Goal: Task Accomplishment & Management: Use online tool/utility

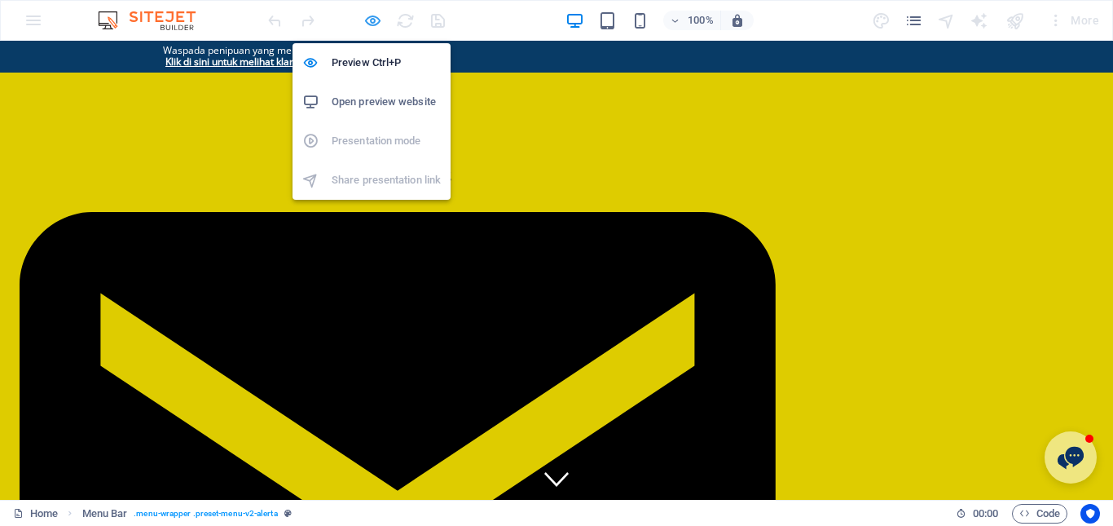
click at [372, 20] on icon "button" at bounding box center [372, 20] width 19 height 19
select select "px"
select select "hover_border_horizontal"
select select "px"
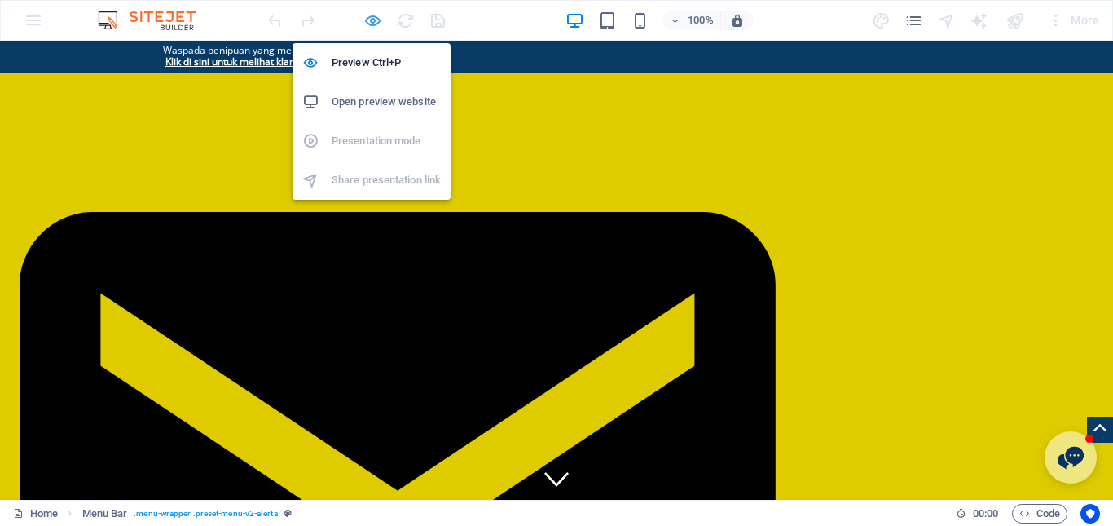
select select "px"
select select "rem"
select select "link-special-font"
select select "px"
select select "300"
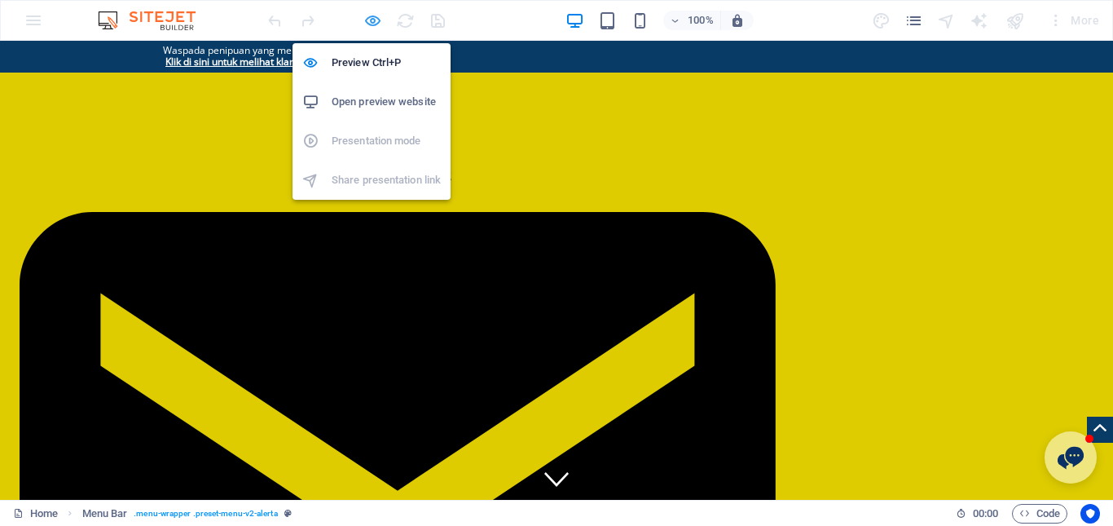
select select "px"
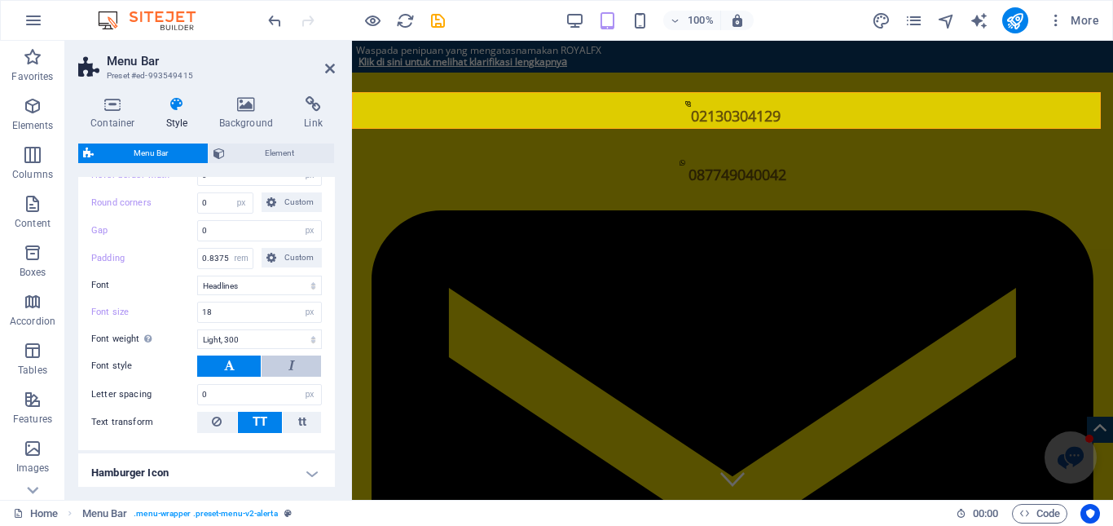
scroll to position [652, 0]
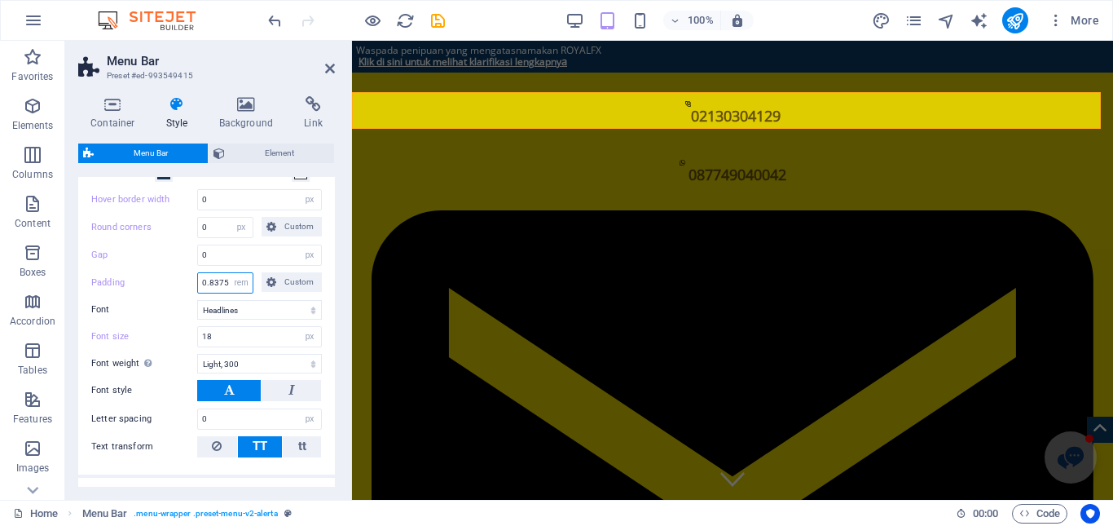
click at [213, 281] on input "0.8375" at bounding box center [225, 283] width 55 height 20
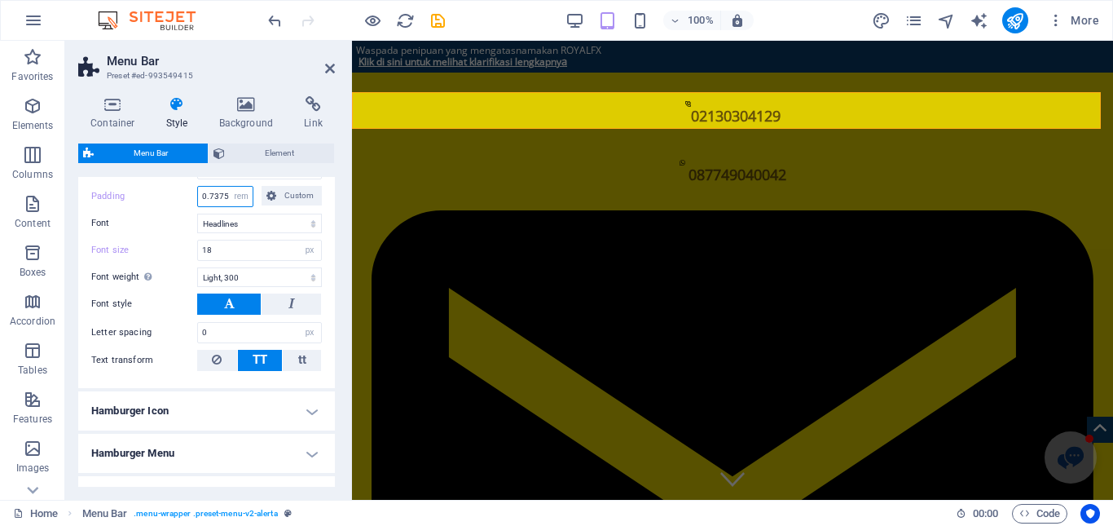
scroll to position [762, 0]
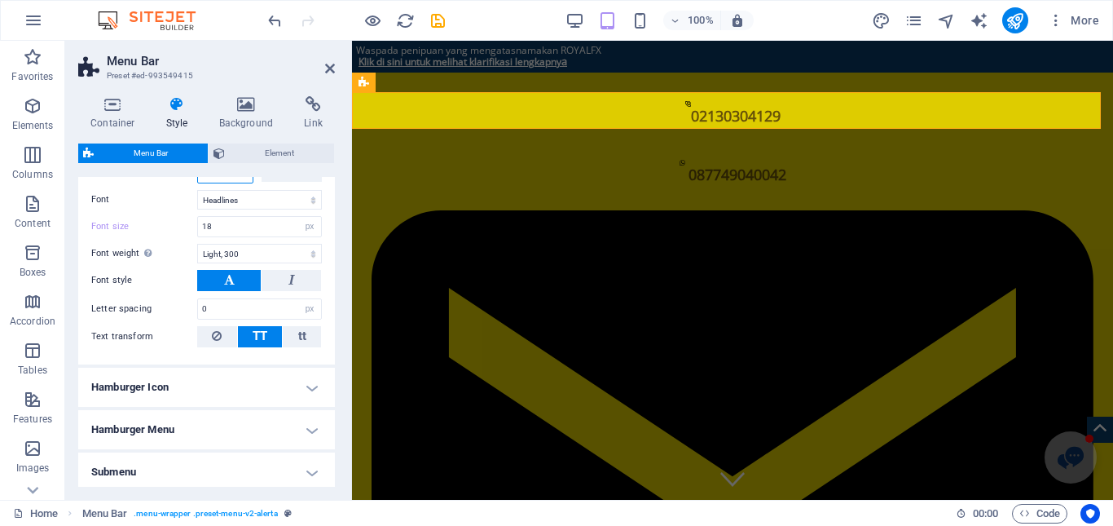
type input "0.7375"
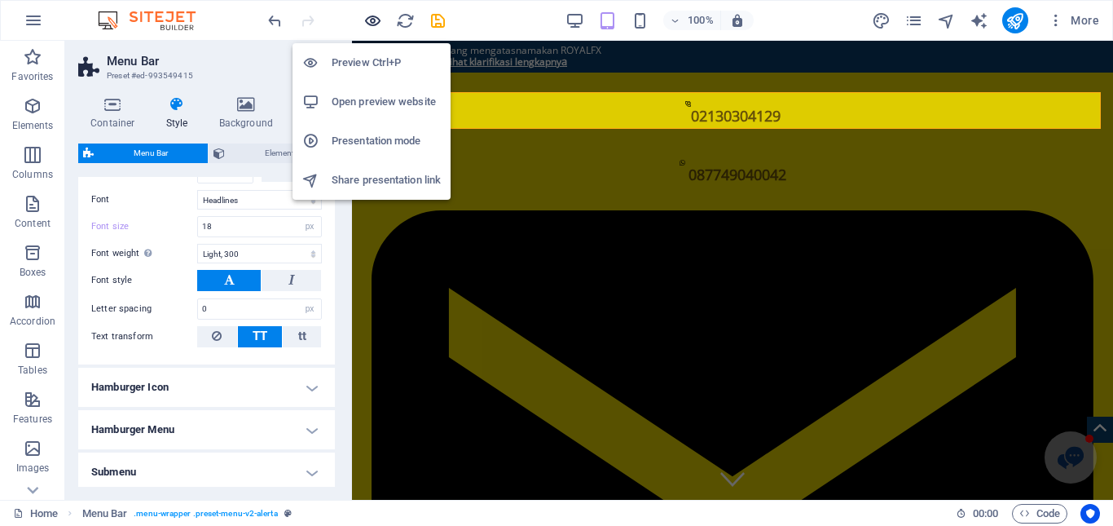
click at [374, 27] on div at bounding box center [356, 20] width 183 height 26
click at [374, 24] on icon "button" at bounding box center [372, 20] width 19 height 19
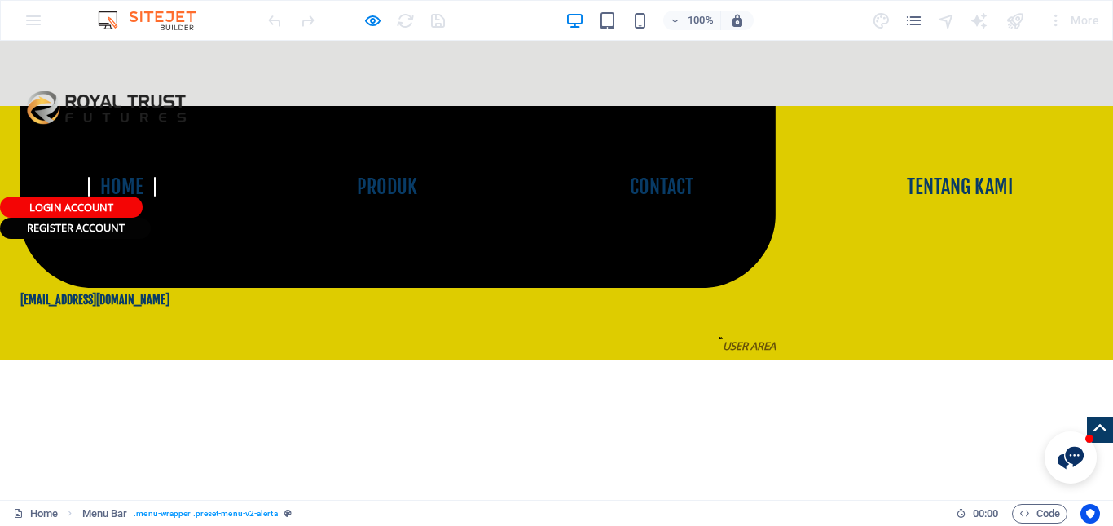
scroll to position [652, 0]
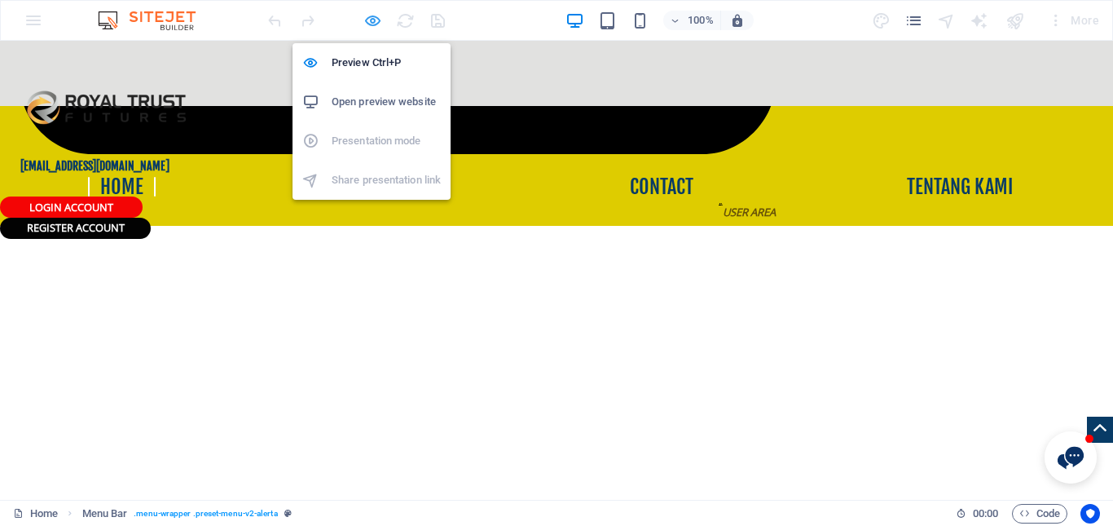
click at [378, 25] on icon "button" at bounding box center [372, 20] width 19 height 19
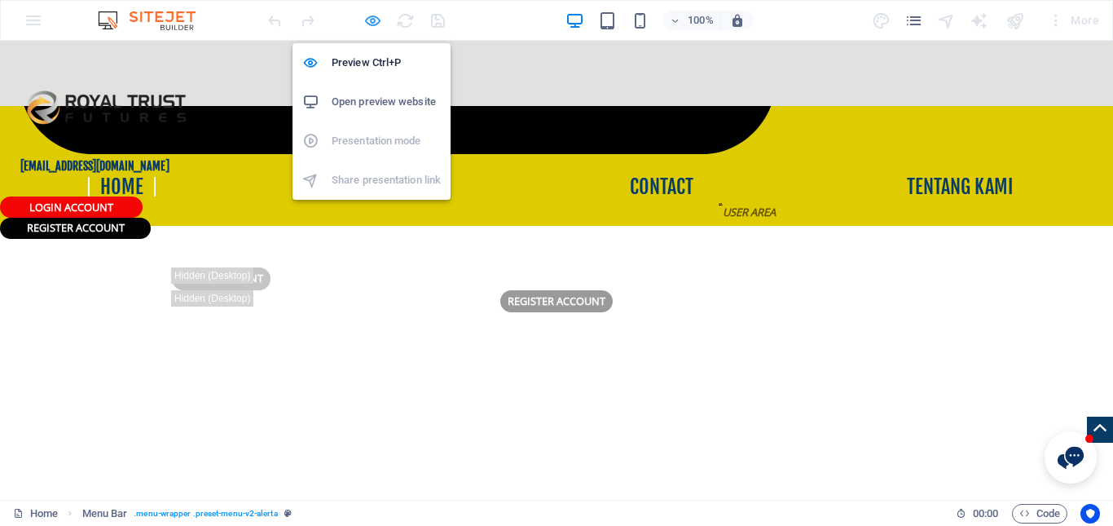
select select "px"
select select "hover_border_horizontal"
select select "px"
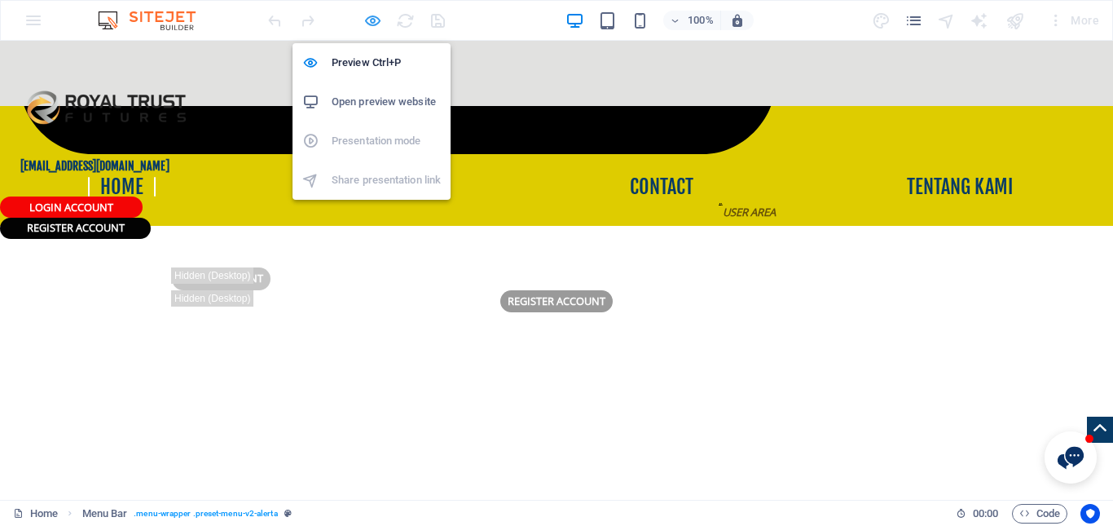
select select "rem"
select select "link-special-font"
select select "px"
select select "300"
select select "px"
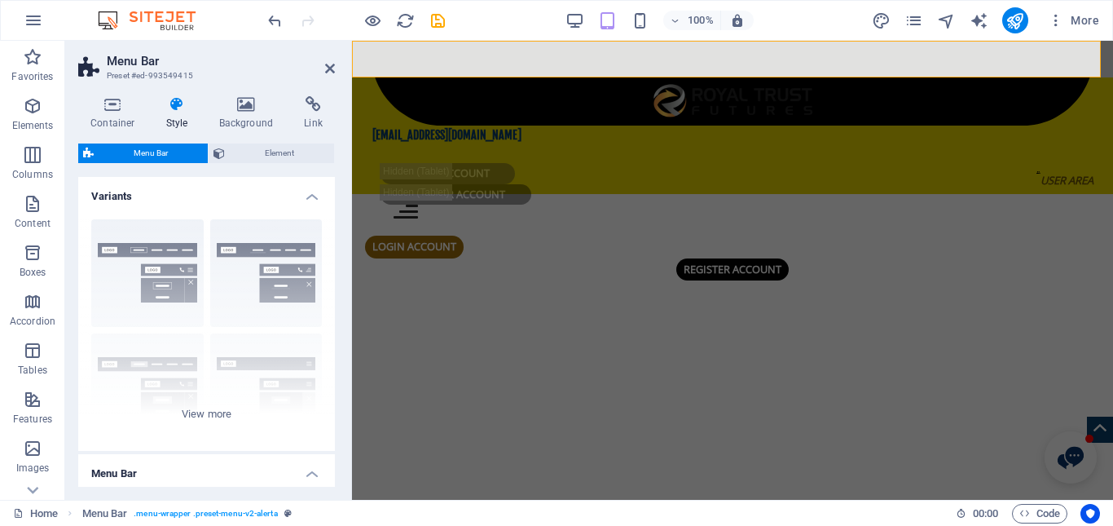
scroll to position [623, 0]
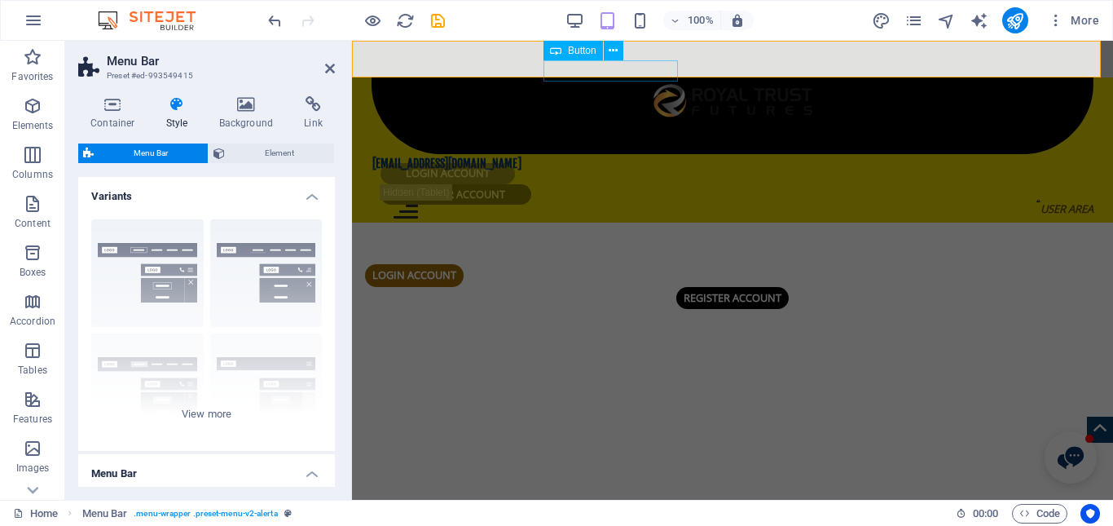
click at [639, 163] on div "LOgin Account" at bounding box center [733, 173] width 704 height 21
select select "px"
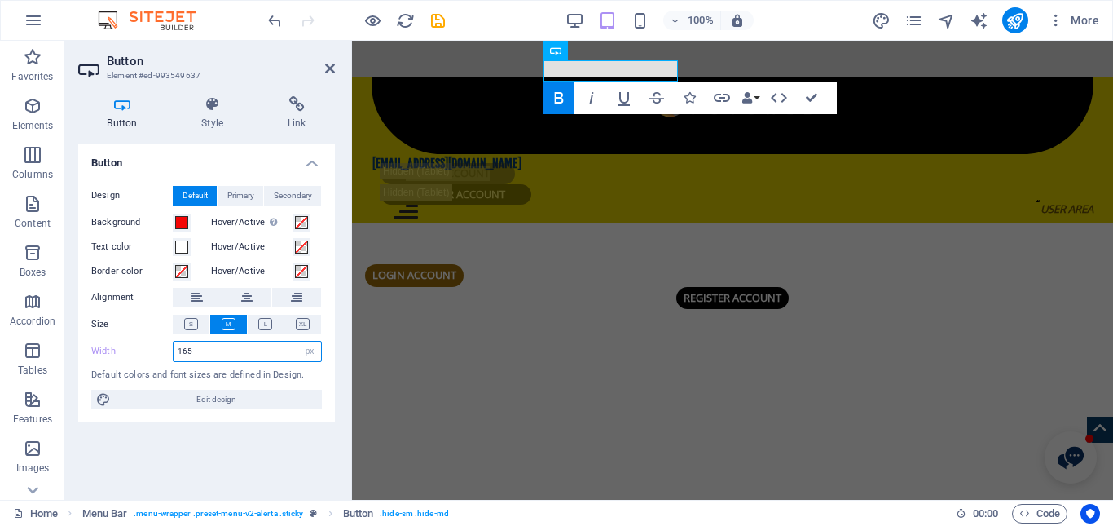
click at [187, 352] on input "165" at bounding box center [248, 351] width 148 height 20
type input "155"
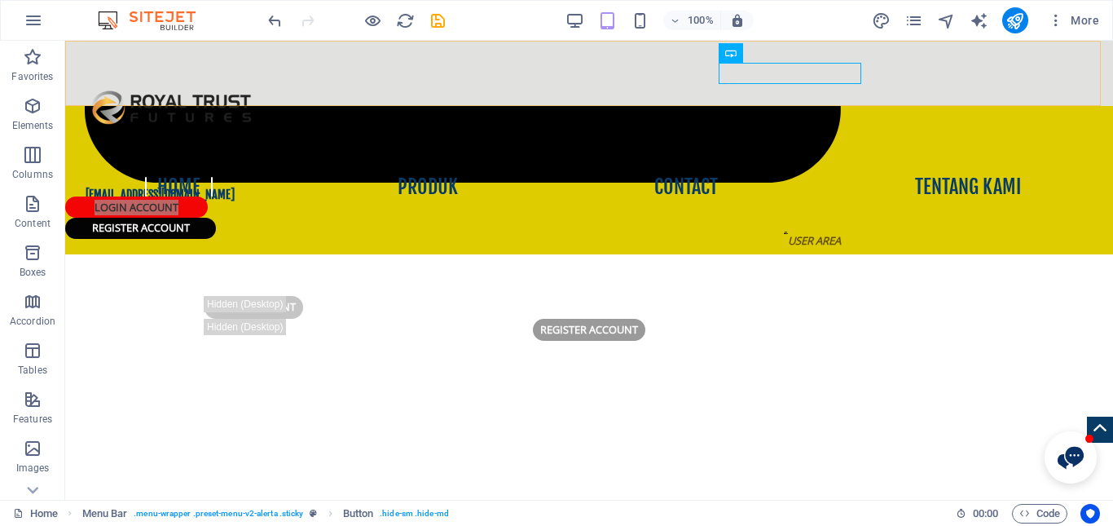
scroll to position [652, 0]
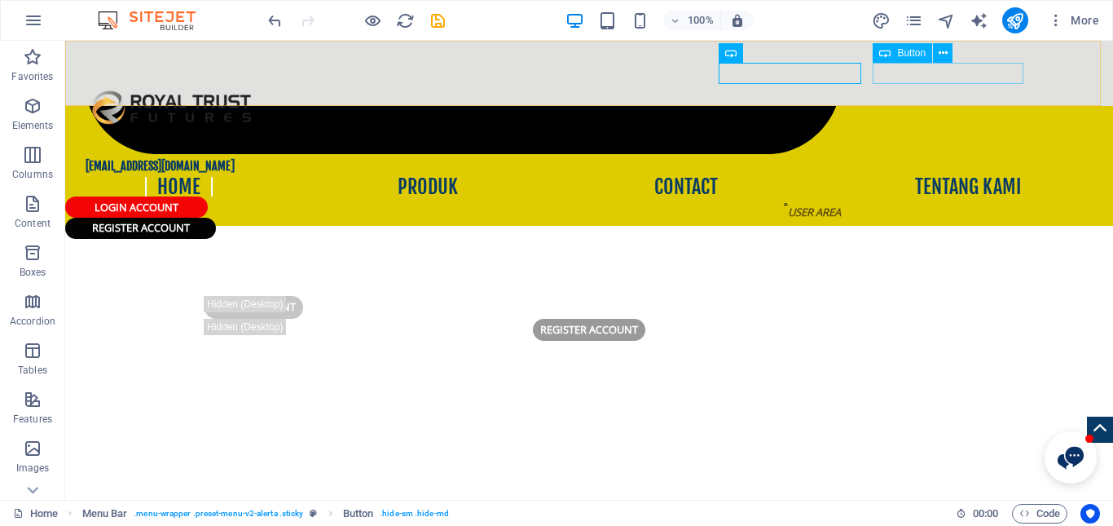
click at [936, 218] on div "register account" at bounding box center [556, 228] width 983 height 21
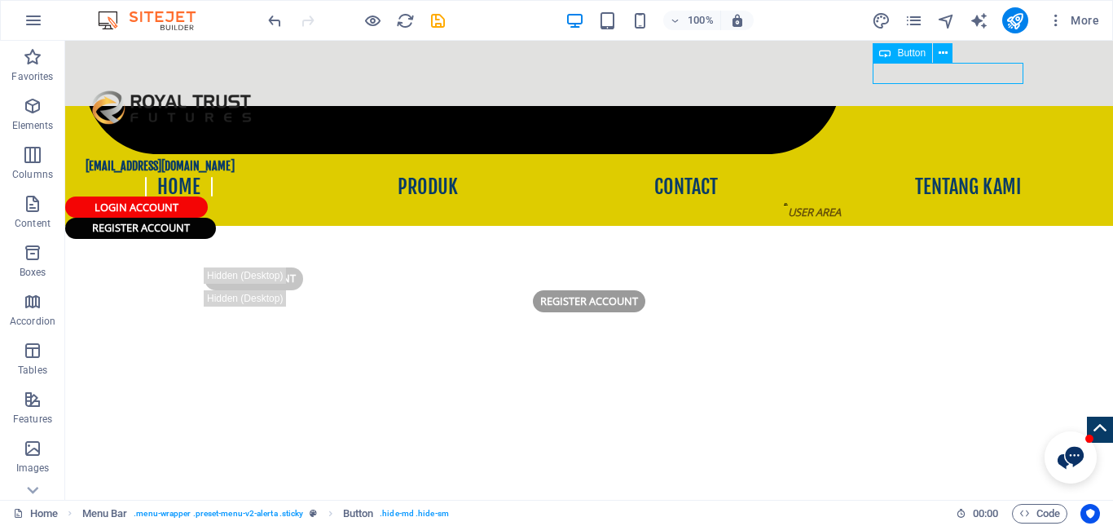
select select "px"
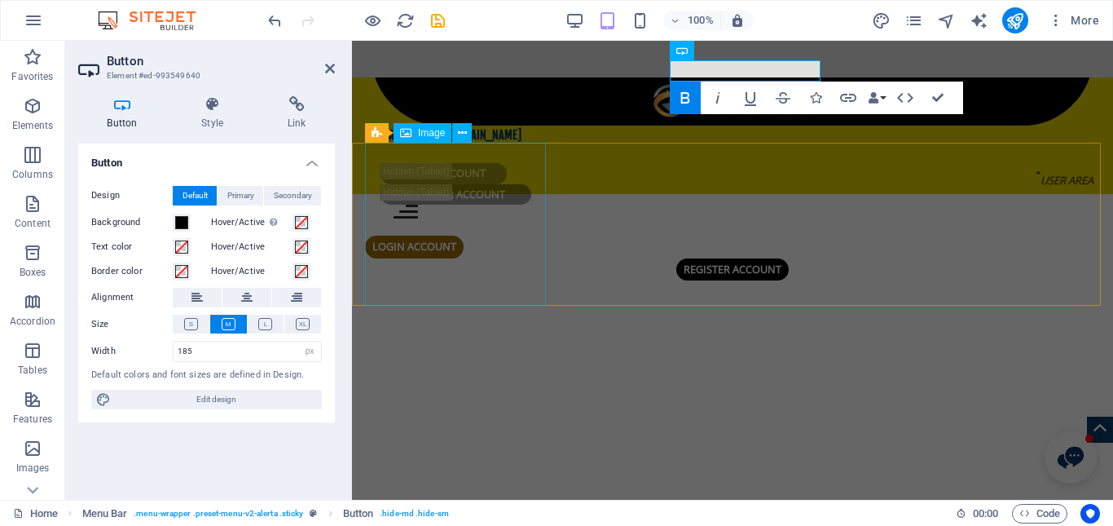
scroll to position [623, 0]
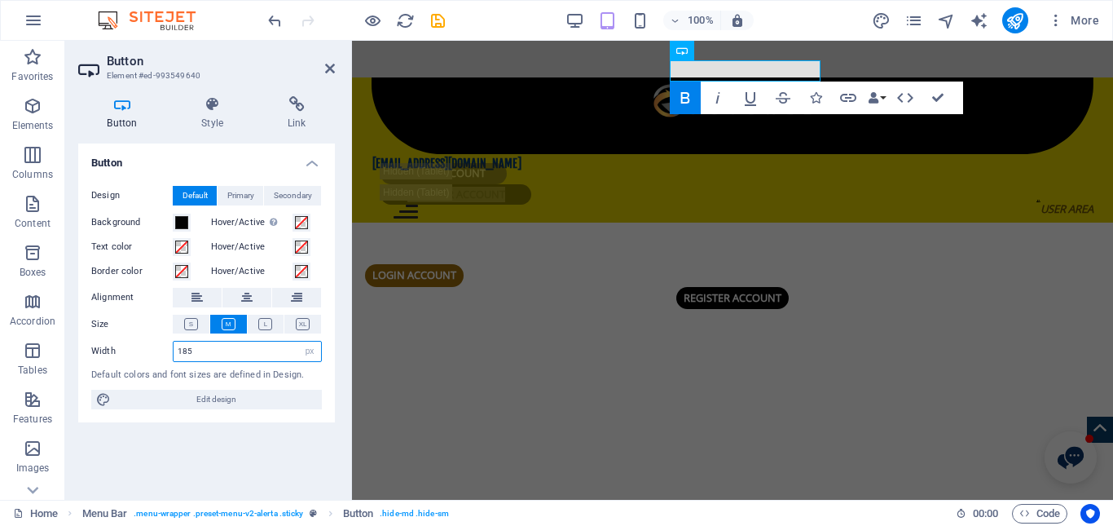
click at [188, 350] on input "185" at bounding box center [248, 351] width 148 height 20
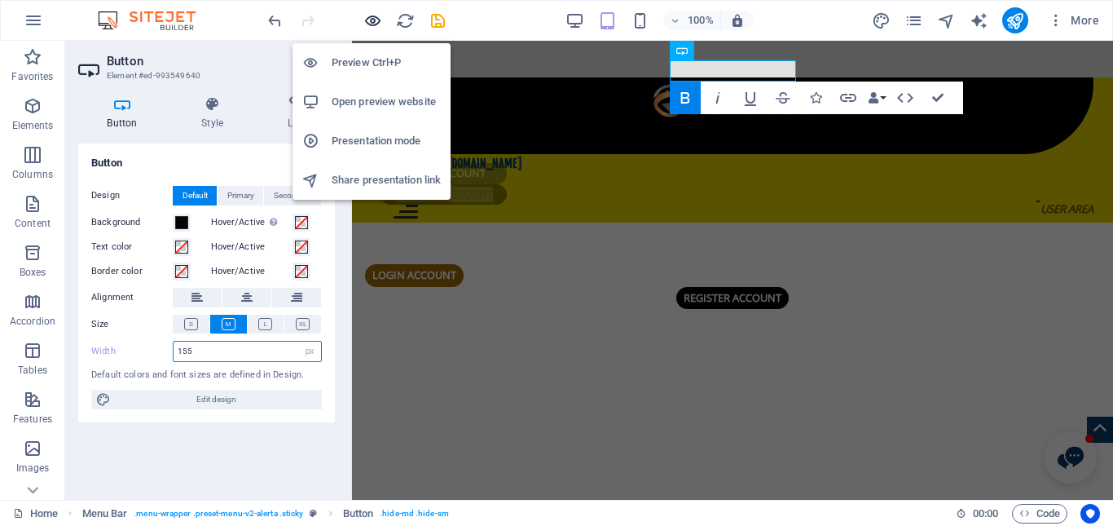
type input "155"
click at [377, 25] on icon "button" at bounding box center [372, 20] width 19 height 19
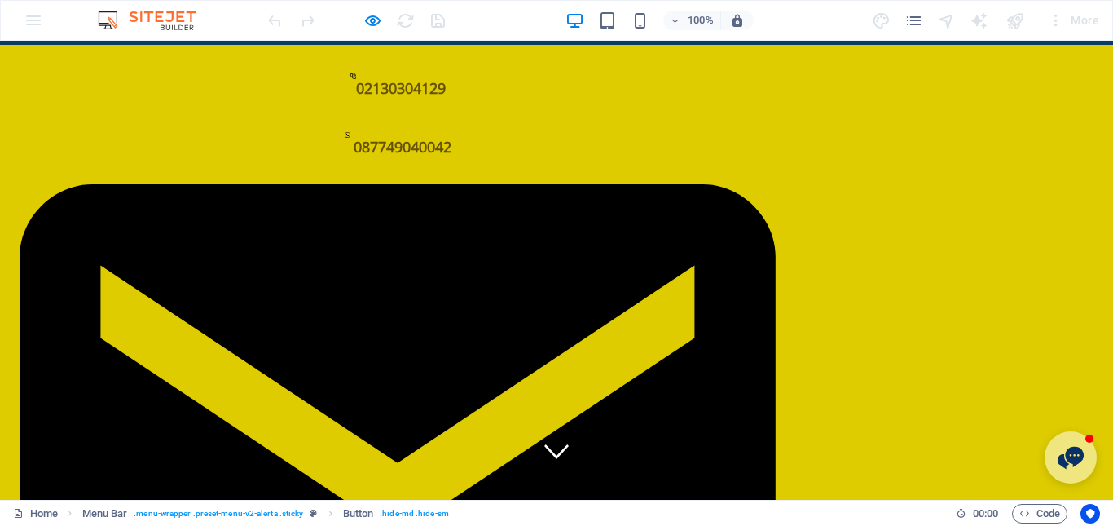
scroll to position [0, 0]
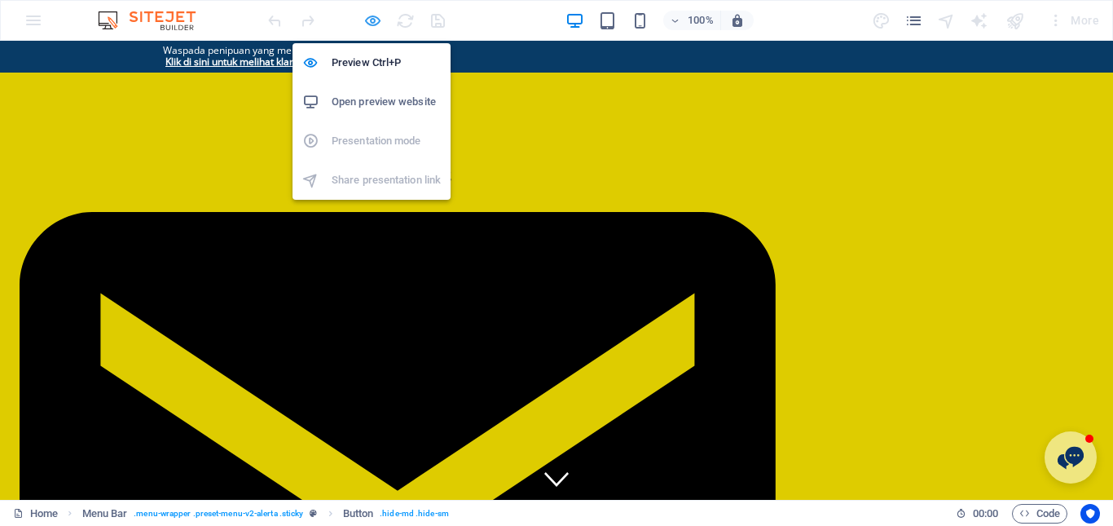
click at [376, 29] on icon "button" at bounding box center [372, 20] width 19 height 19
select select "px"
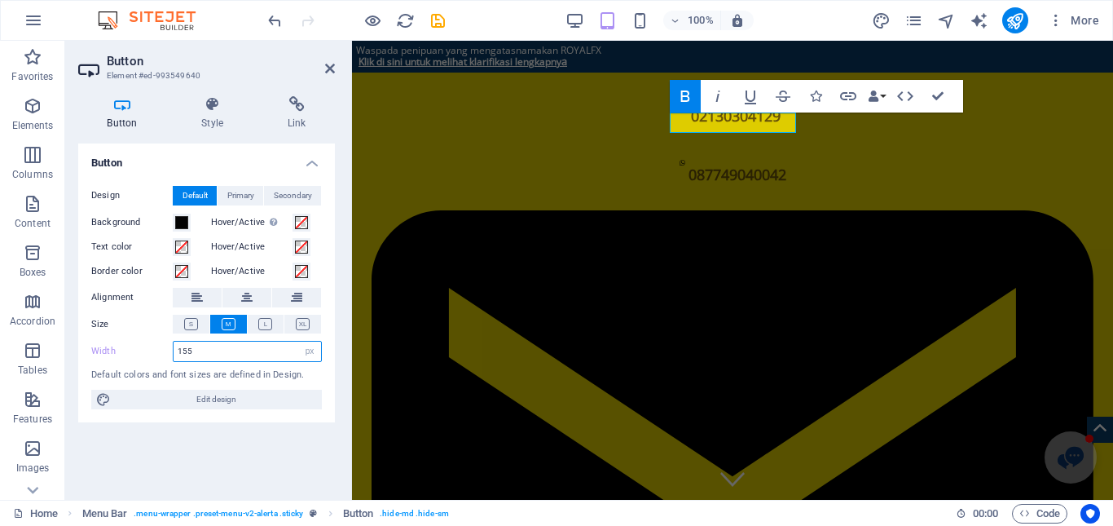
click at [189, 345] on input "155" at bounding box center [248, 351] width 148 height 20
type input "145"
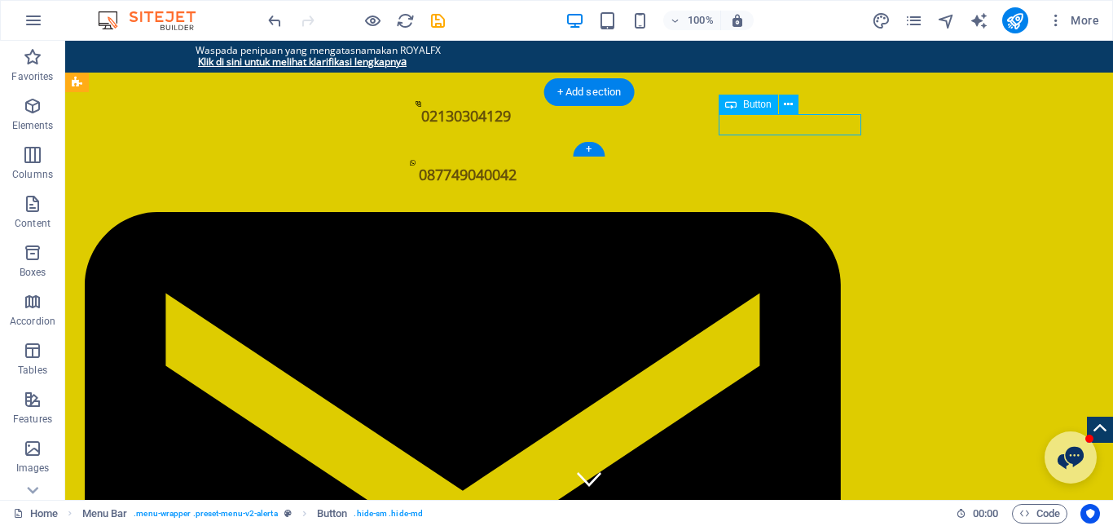
select select "px"
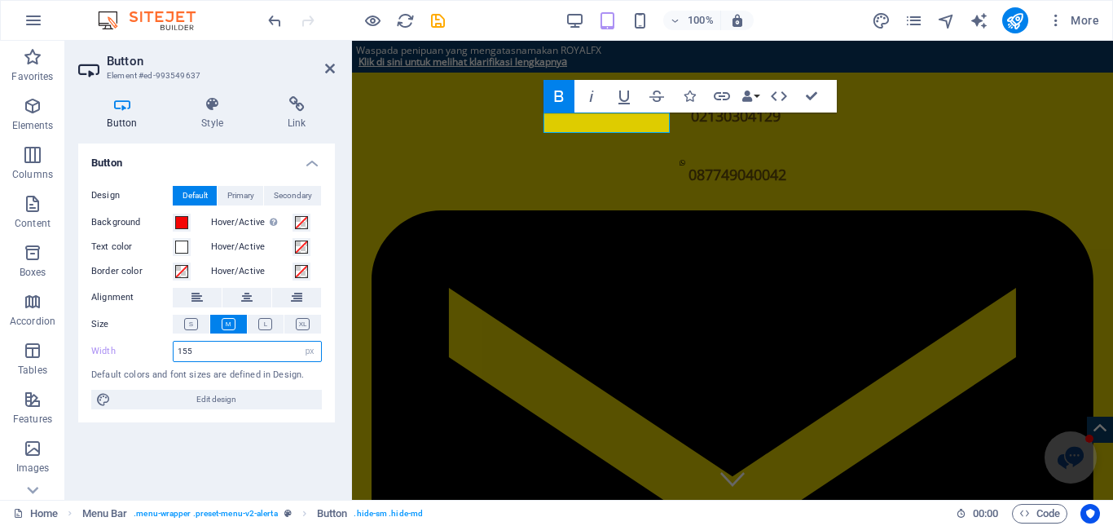
click at [185, 348] on input "155" at bounding box center [248, 351] width 148 height 20
type input "145"
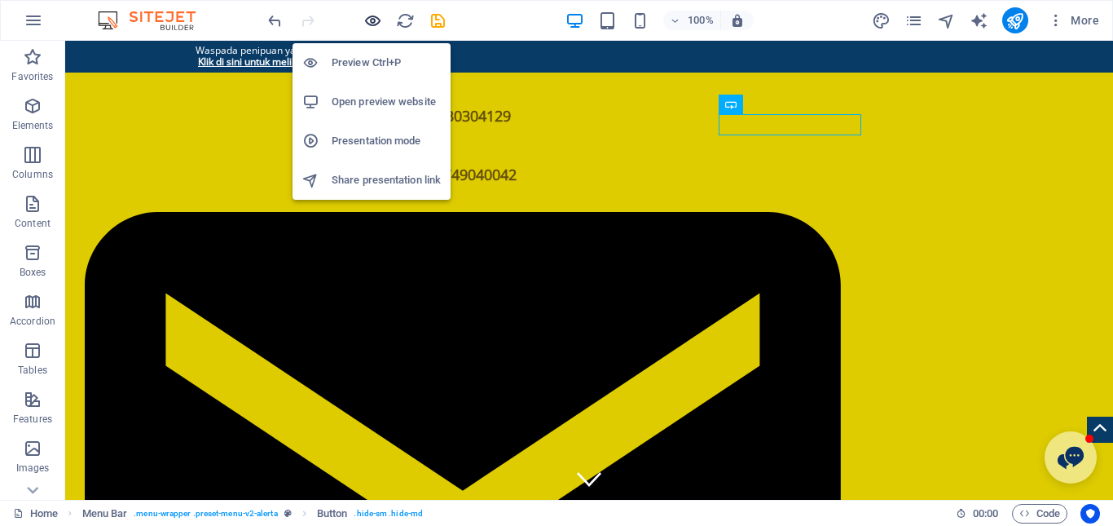
click at [373, 26] on icon "button" at bounding box center [372, 20] width 19 height 19
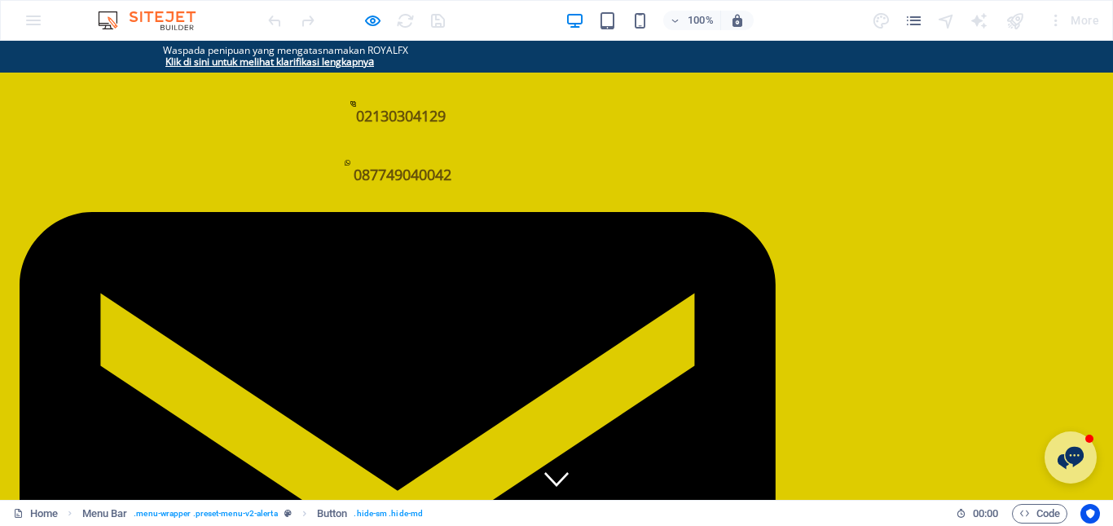
click at [359, 24] on div at bounding box center [356, 20] width 183 height 26
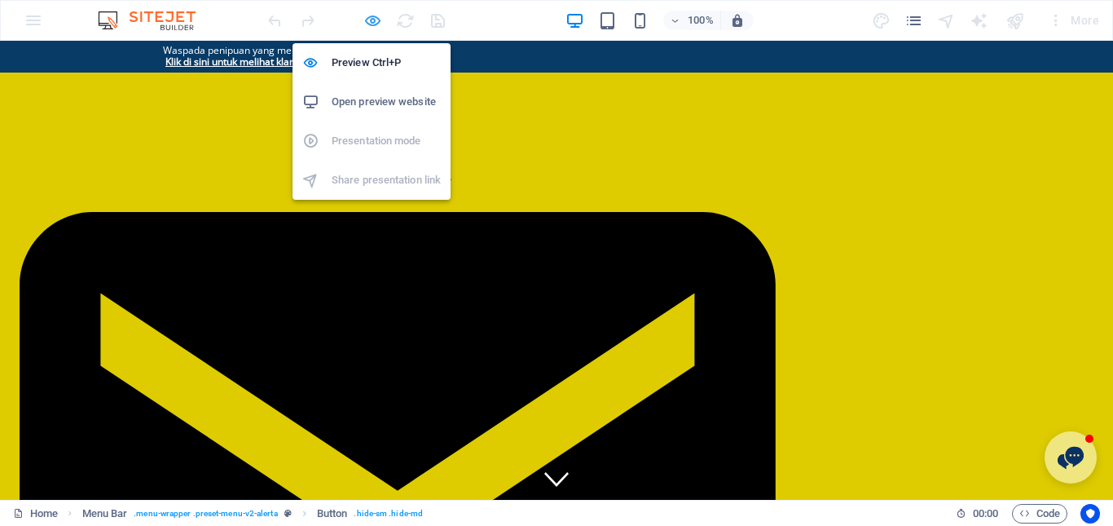
click at [366, 24] on icon "button" at bounding box center [372, 20] width 19 height 19
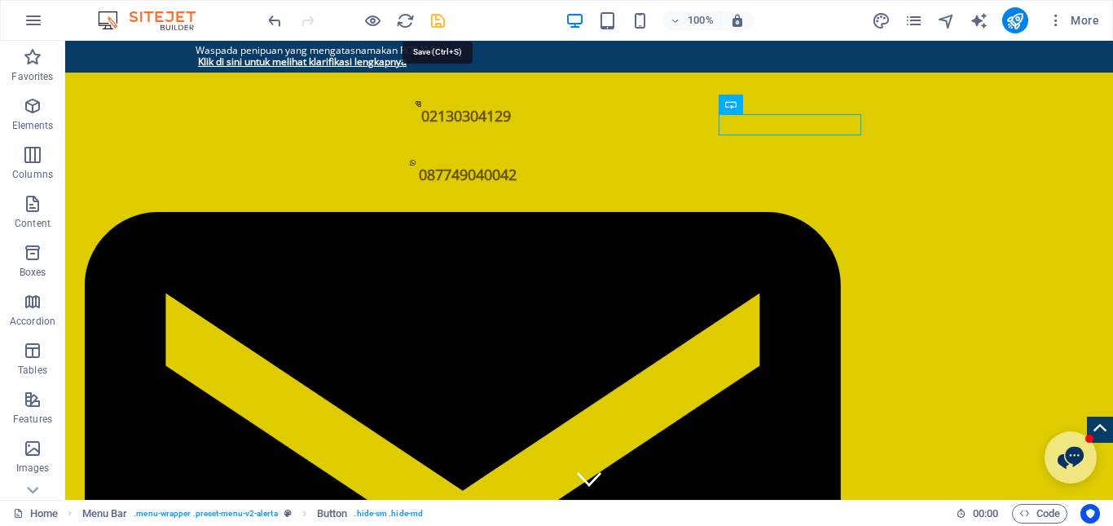
click at [437, 23] on icon "save" at bounding box center [438, 20] width 19 height 19
checkbox input "false"
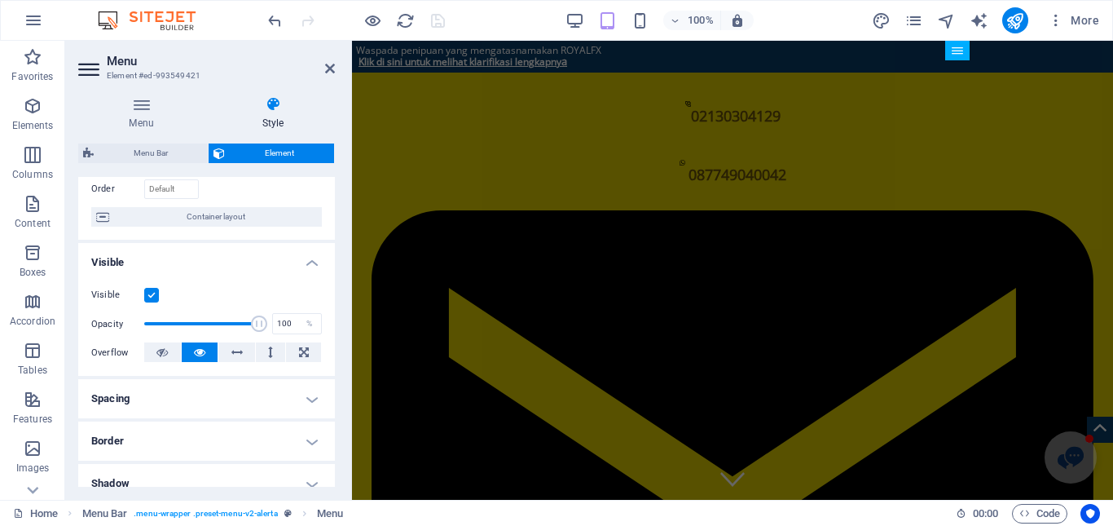
scroll to position [245, 0]
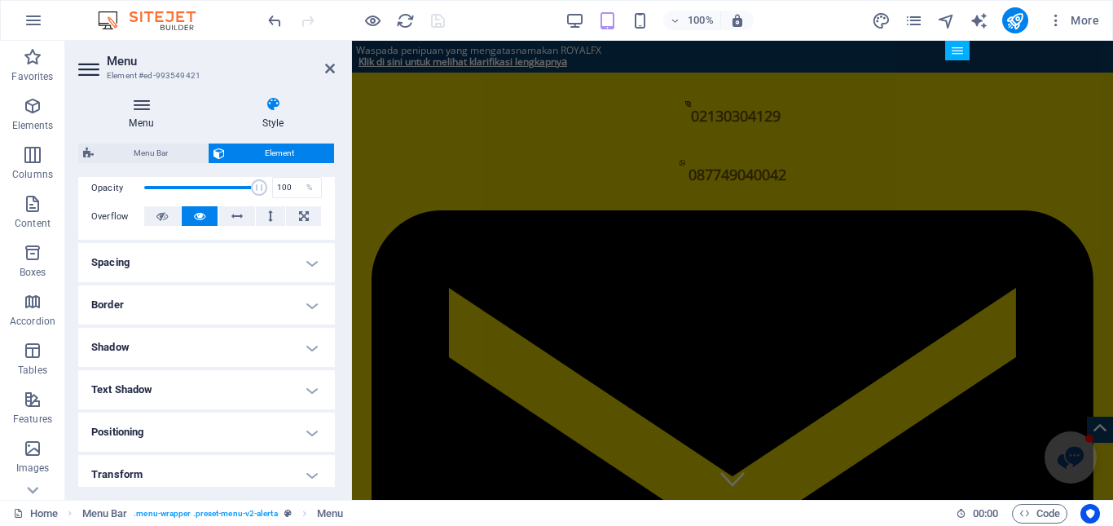
click at [148, 116] on h4 "Menu" at bounding box center [144, 113] width 133 height 34
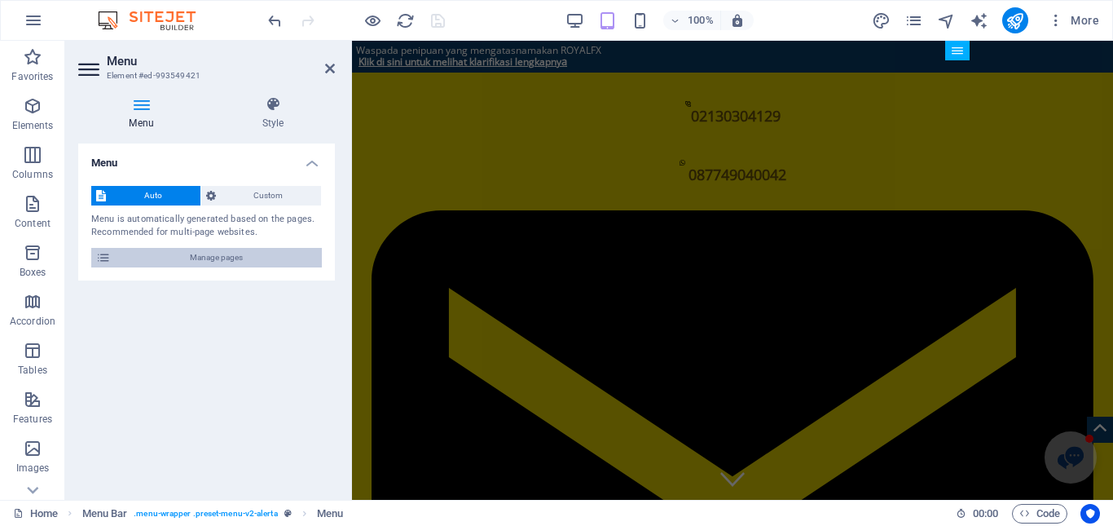
click at [227, 250] on span "Manage pages" at bounding box center [216, 258] width 201 height 20
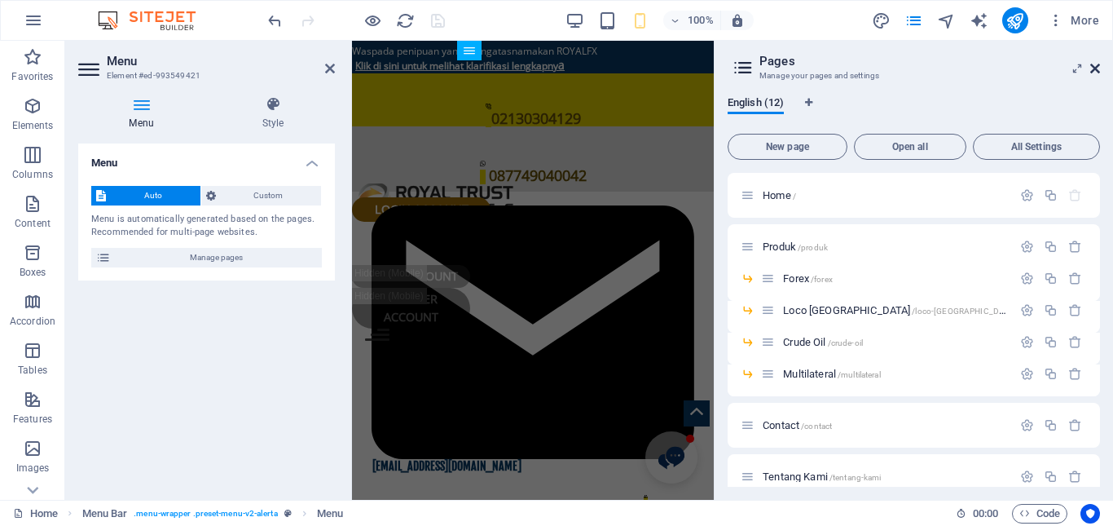
drag, startPoint x: 1095, startPoint y: 71, endPoint x: 735, endPoint y: 29, distance: 361.8
click at [1095, 71] on icon at bounding box center [1095, 68] width 10 height 13
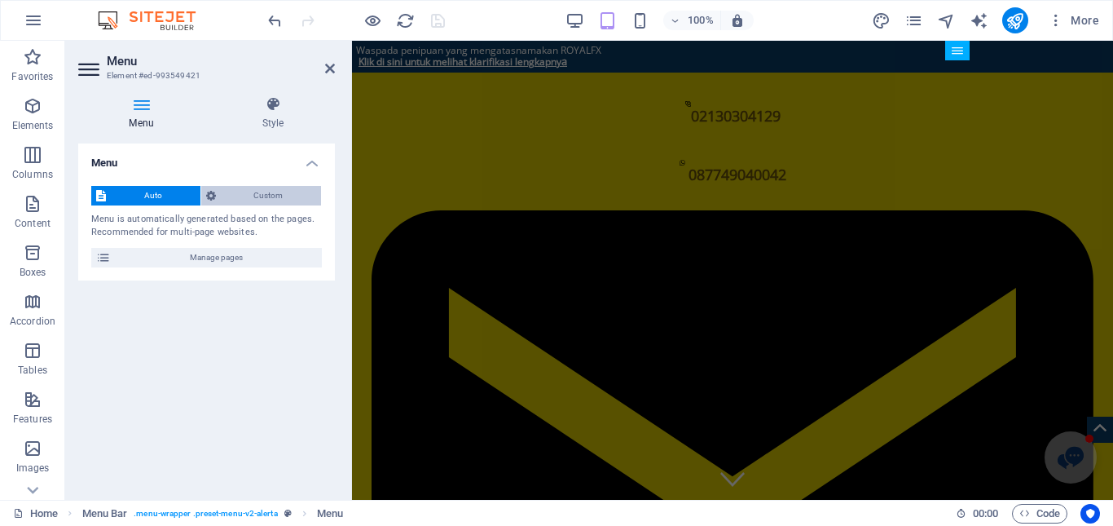
click at [266, 197] on span "Custom" at bounding box center [269, 196] width 96 height 20
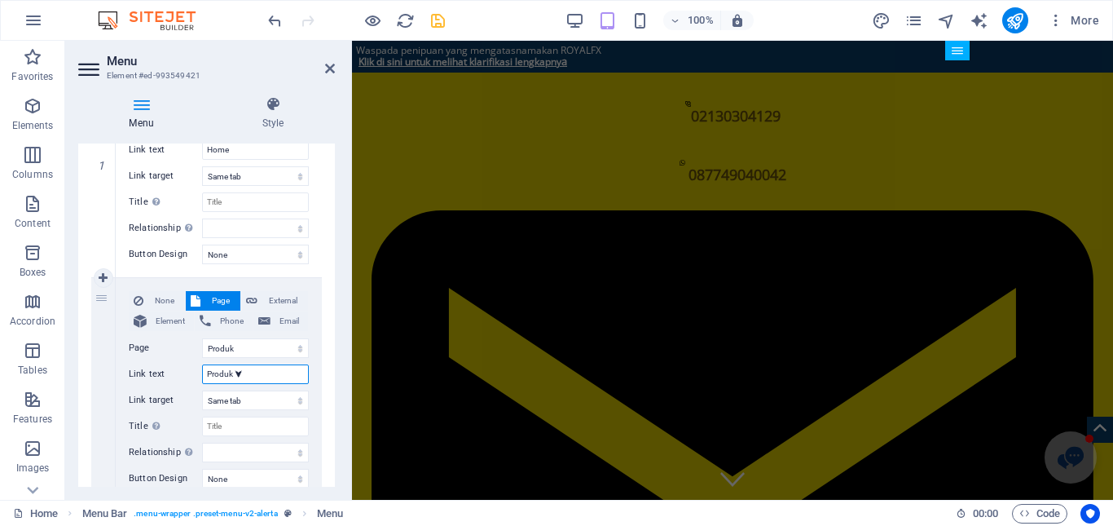
click at [258, 376] on input "Produk ⮟" at bounding box center [255, 374] width 107 height 20
drag, startPoint x: 233, startPoint y: 376, endPoint x: 249, endPoint y: 376, distance: 16.3
click at [249, 376] on input "Produk ⮟" at bounding box center [255, 374] width 107 height 20
click at [262, 371] on input "Produk ⮟" at bounding box center [255, 374] width 107 height 20
type input "Produk"
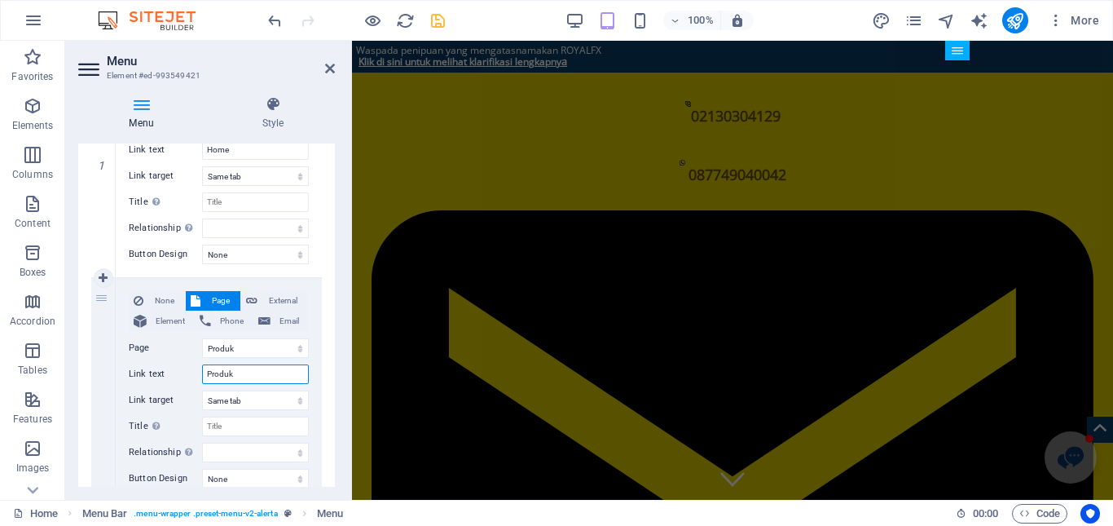
select select
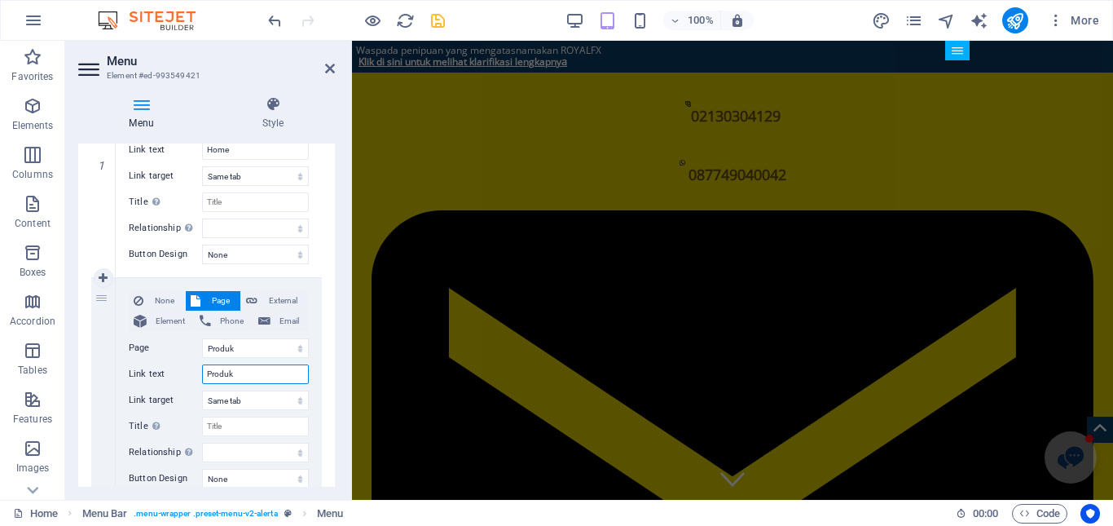
select select
paste input "⮟"
type input "Produk ⮟"
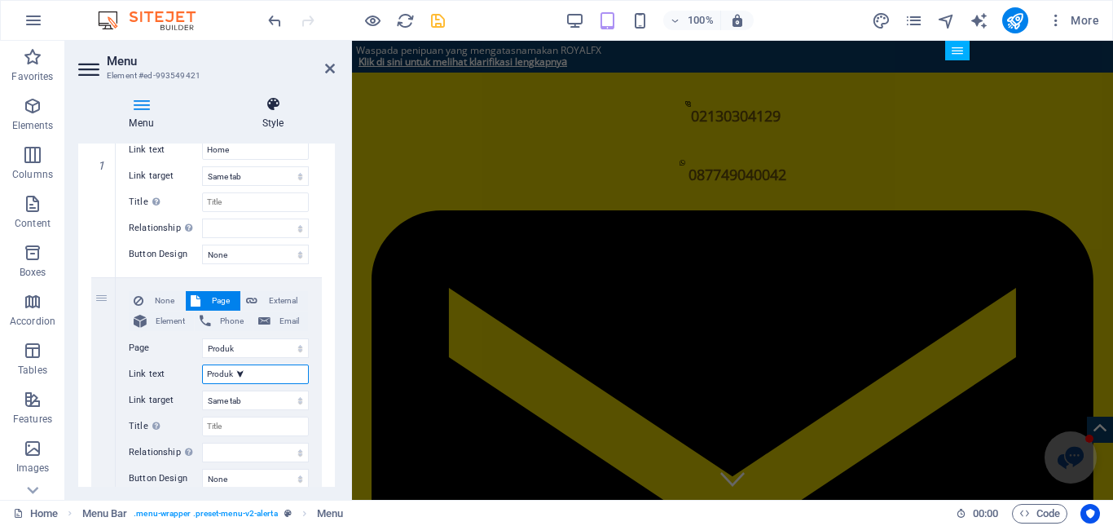
select select
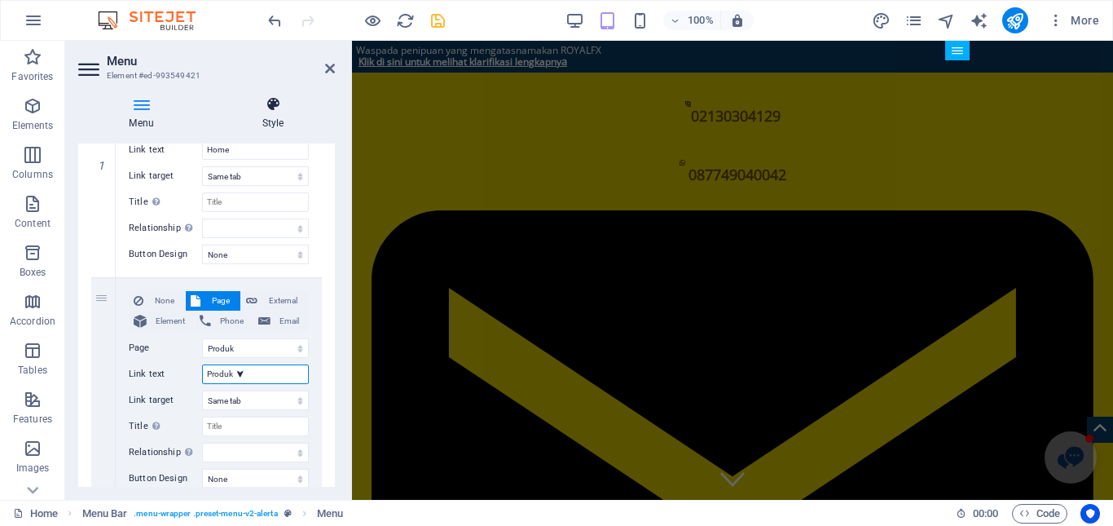
select select
type input "Produk ⮟"
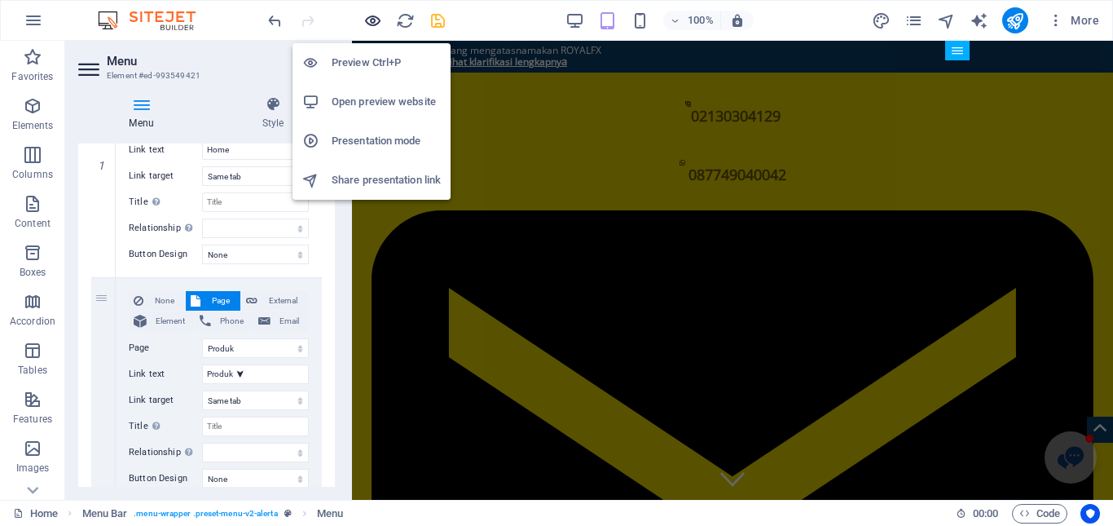
click at [372, 20] on icon "button" at bounding box center [372, 20] width 19 height 19
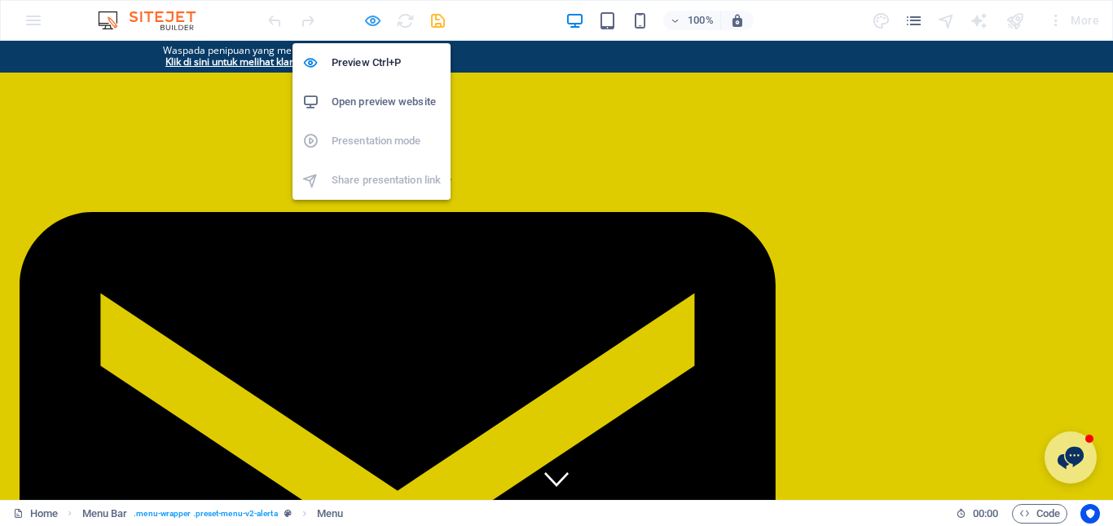
click at [377, 20] on icon "button" at bounding box center [372, 20] width 19 height 19
select select
select select "1"
select select
select select "2"
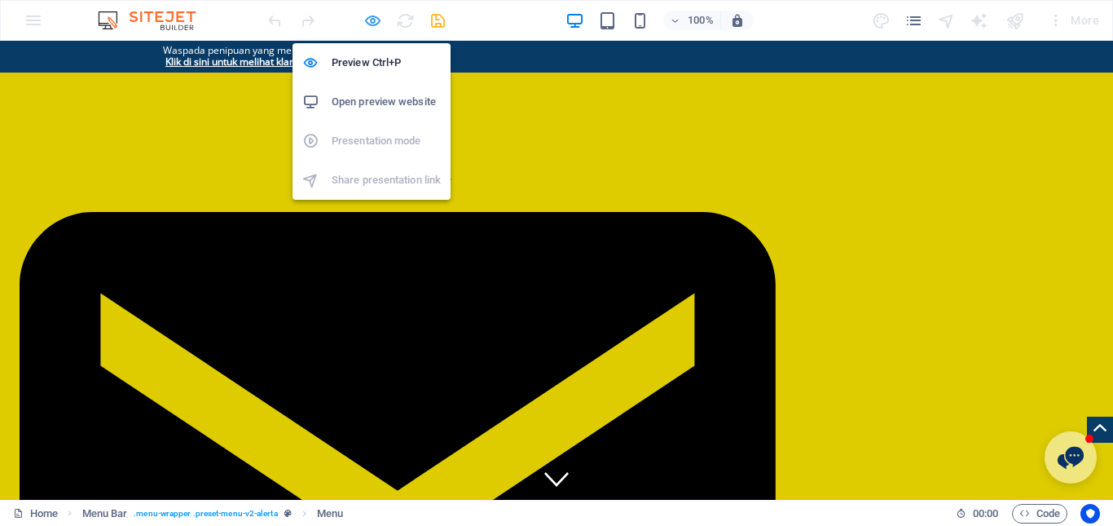
select select
select select "3"
select select
select select "4"
select select
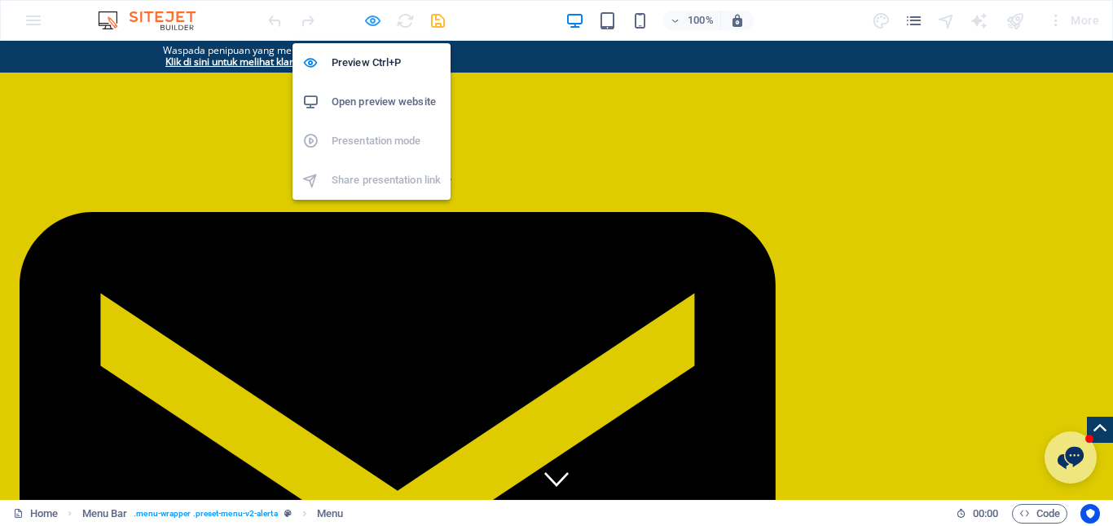
select select "5"
select select
select select "6"
select select
select select "7"
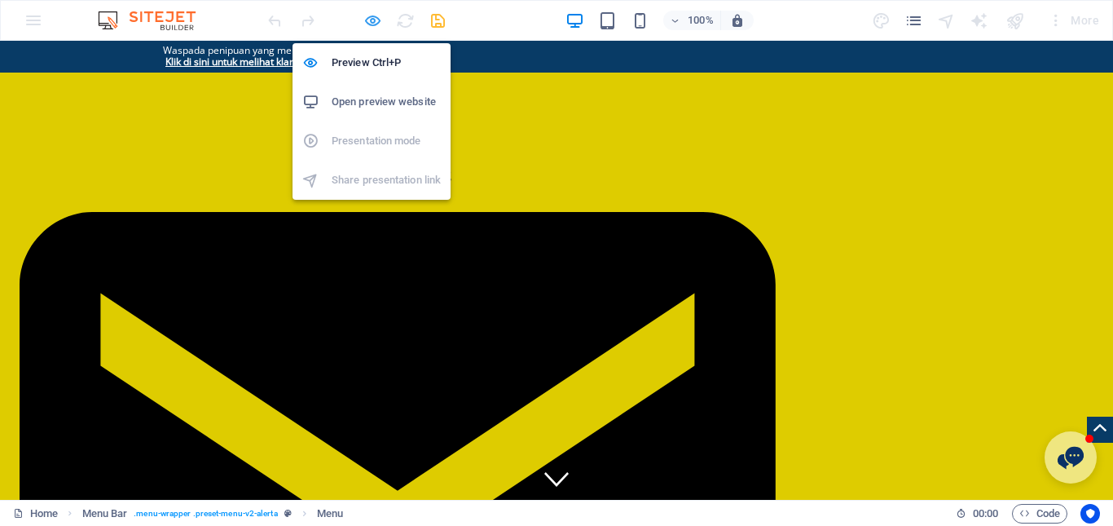
select select
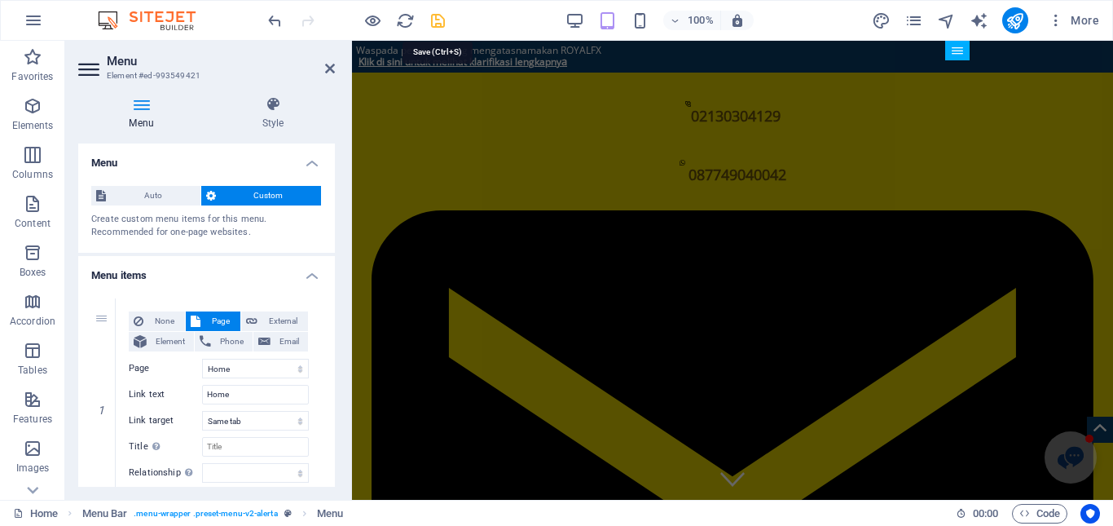
click at [438, 16] on icon "save" at bounding box center [438, 20] width 19 height 19
checkbox input "false"
select select
select select "1"
select select
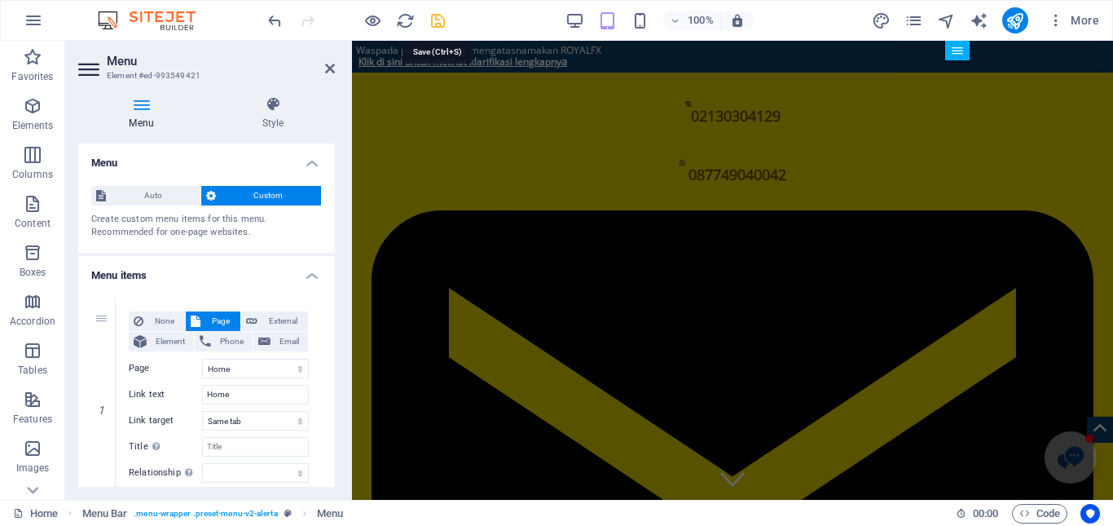
select select "2"
select select
select select "3"
select select
select select "4"
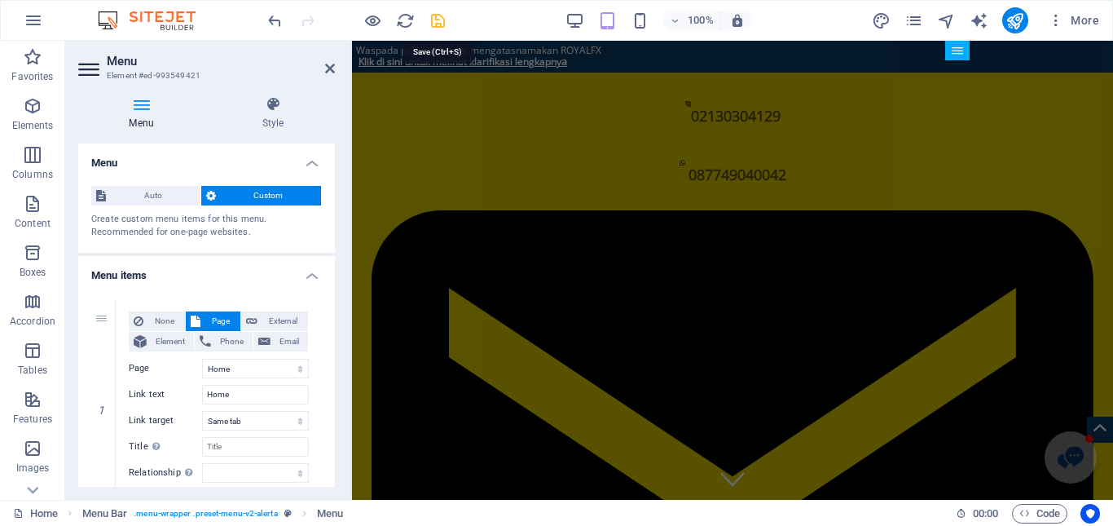
select select
select select "5"
select select
select select "6"
select select
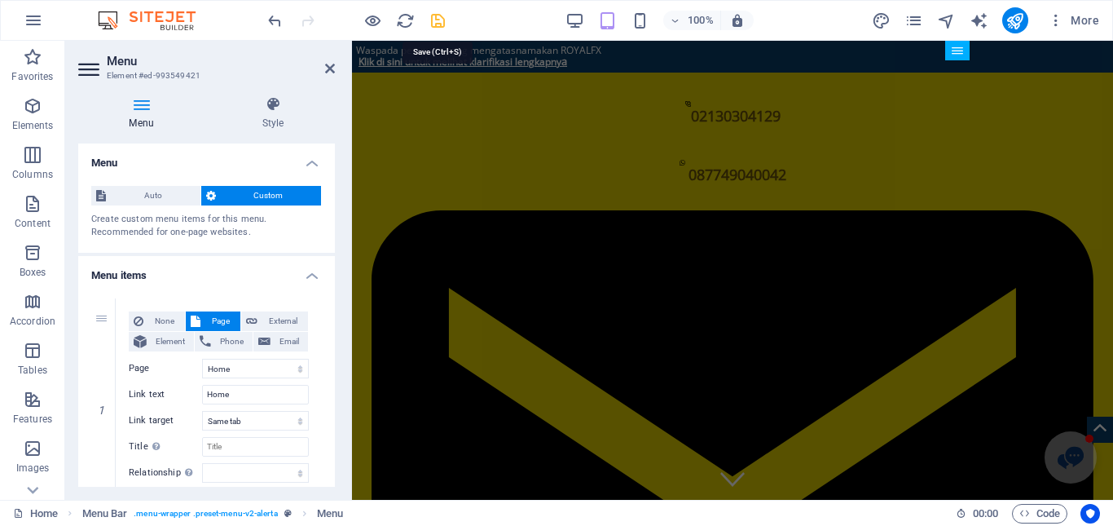
select select "7"
select select
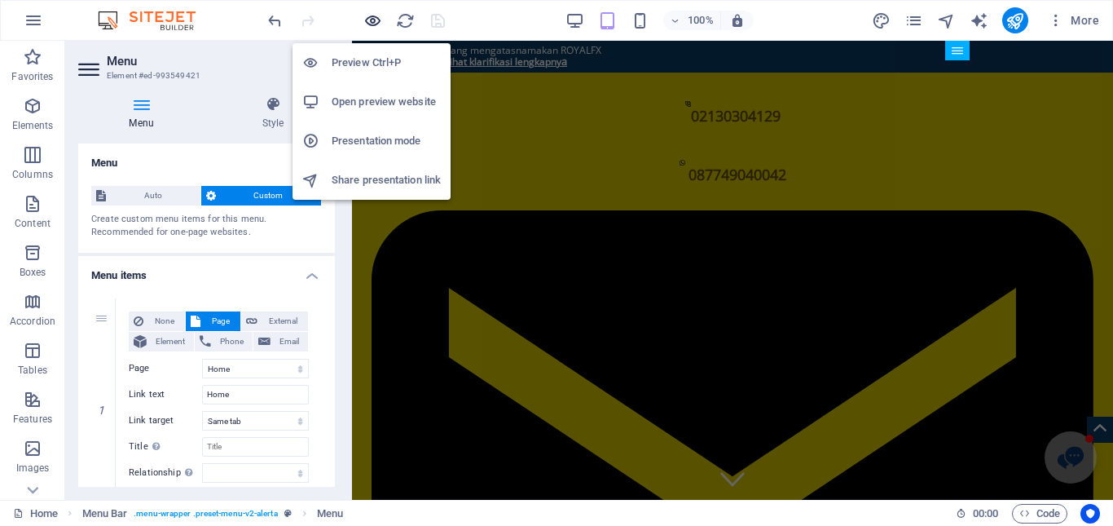
click at [369, 24] on icon "button" at bounding box center [372, 20] width 19 height 19
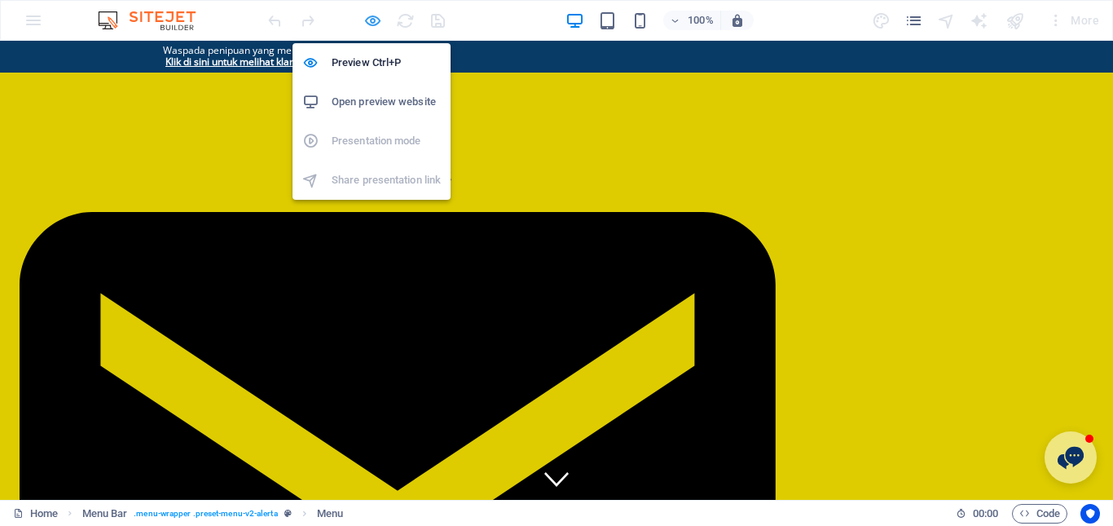
click at [372, 22] on icon "button" at bounding box center [372, 20] width 19 height 19
select select
select select "1"
select select
select select "2"
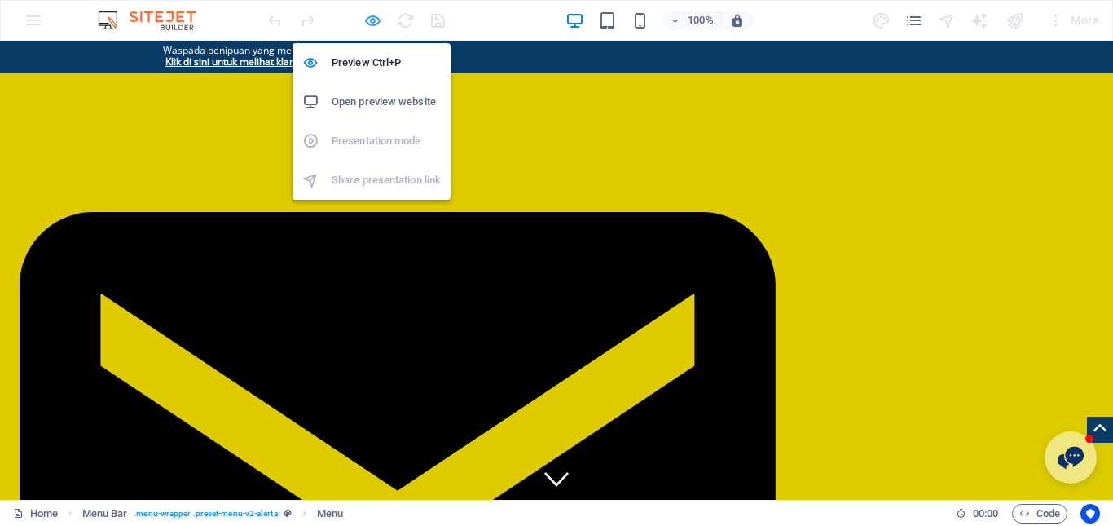
select select
select select "3"
select select
select select "4"
select select
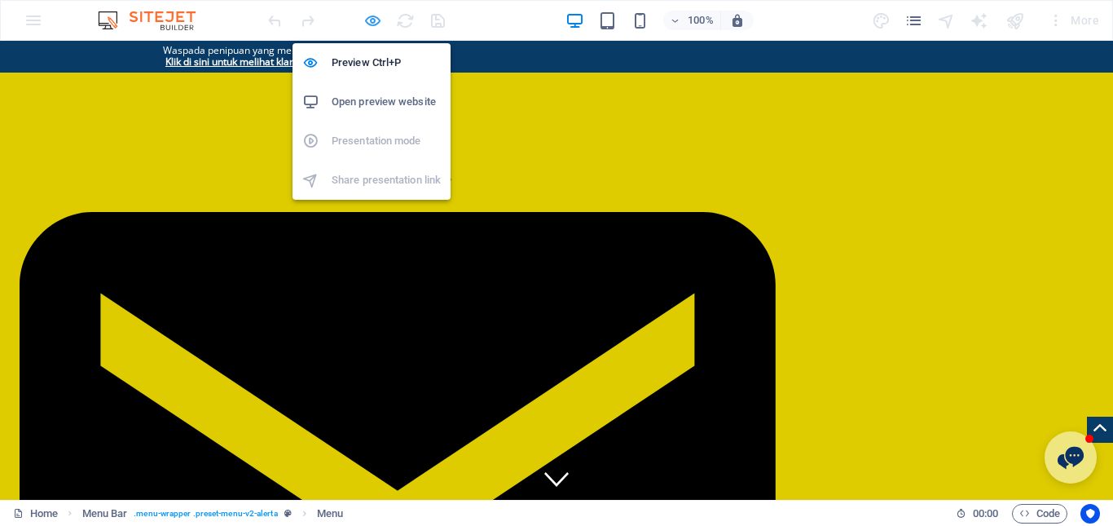
select select "5"
select select
select select "6"
select select
select select "7"
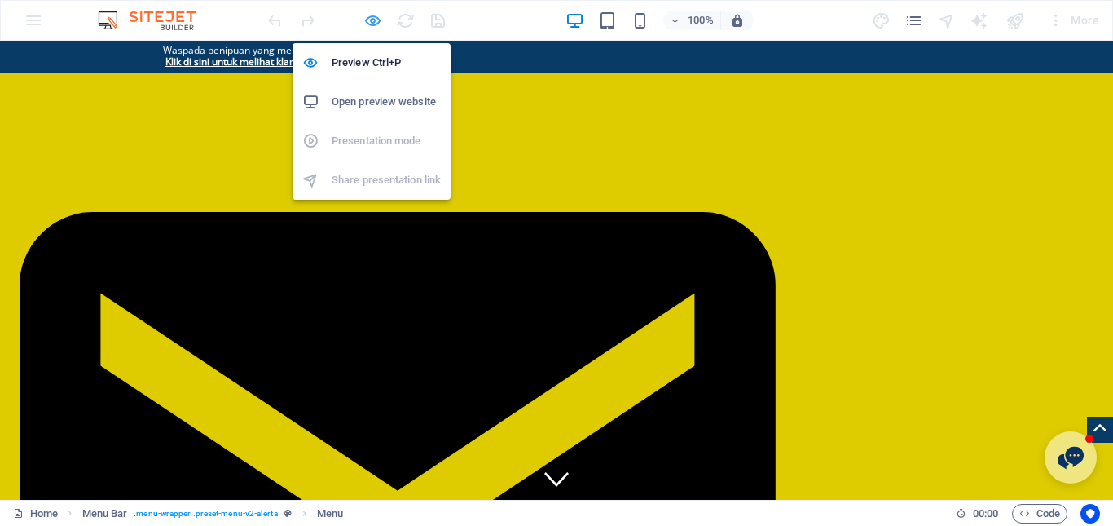
select select
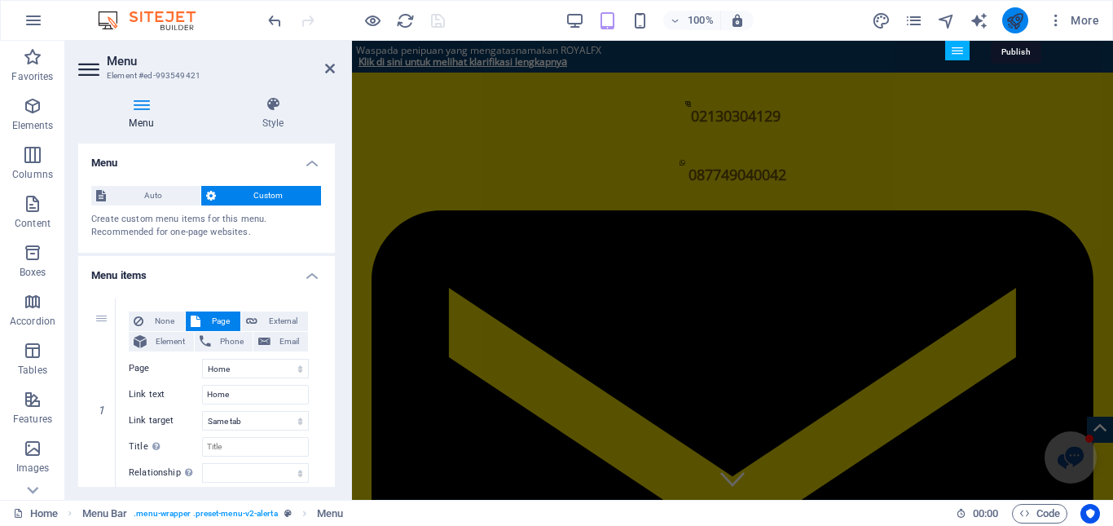
click at [1013, 21] on icon "publish" at bounding box center [1015, 20] width 19 height 19
select select
select select "1"
select select
select select "2"
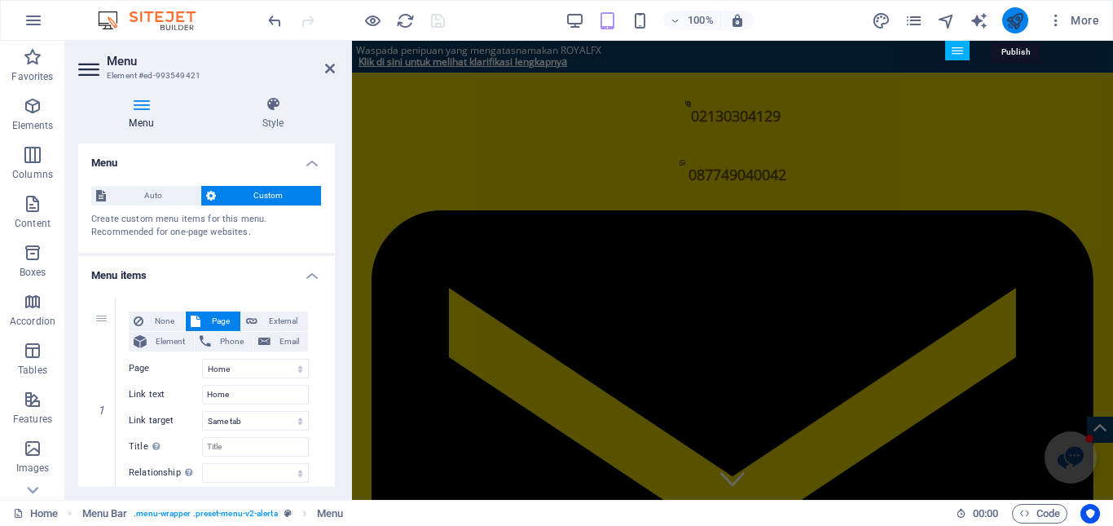
select select
select select "3"
select select
select select "4"
select select
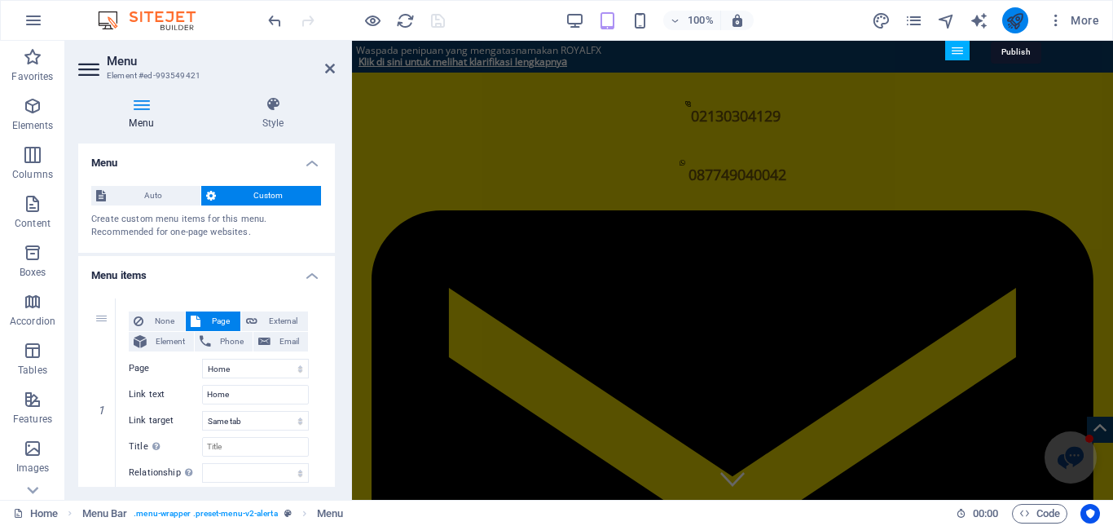
select select "5"
select select
select select "6"
select select
select select "7"
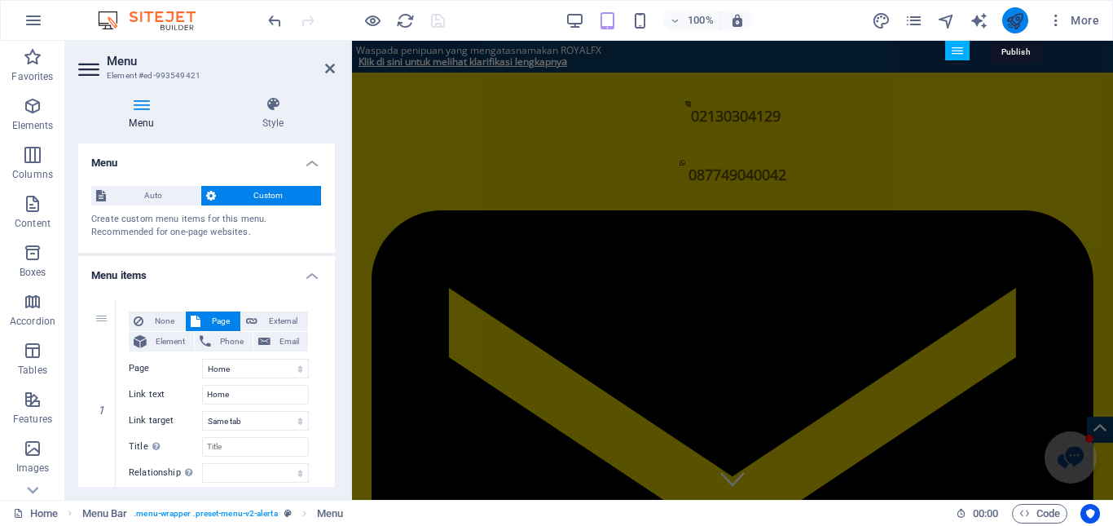
select select
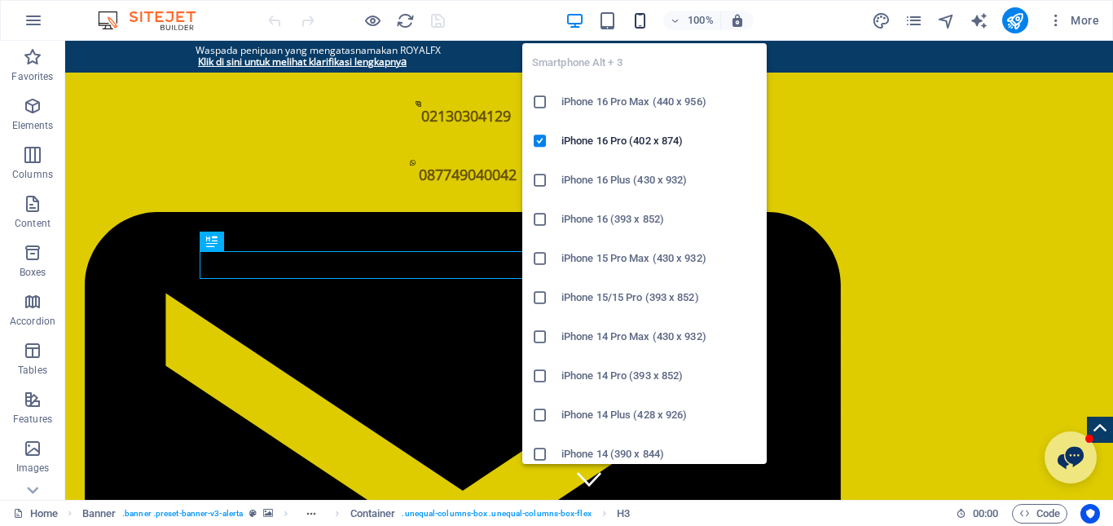
click at [638, 22] on icon "button" at bounding box center [640, 20] width 19 height 19
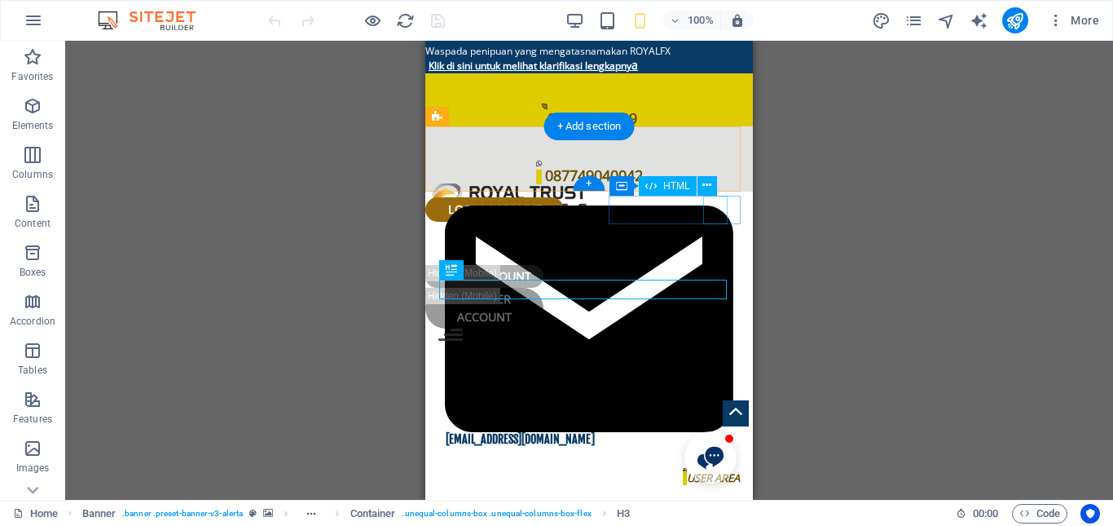
click at [725, 328] on div at bounding box center [589, 342] width 302 height 29
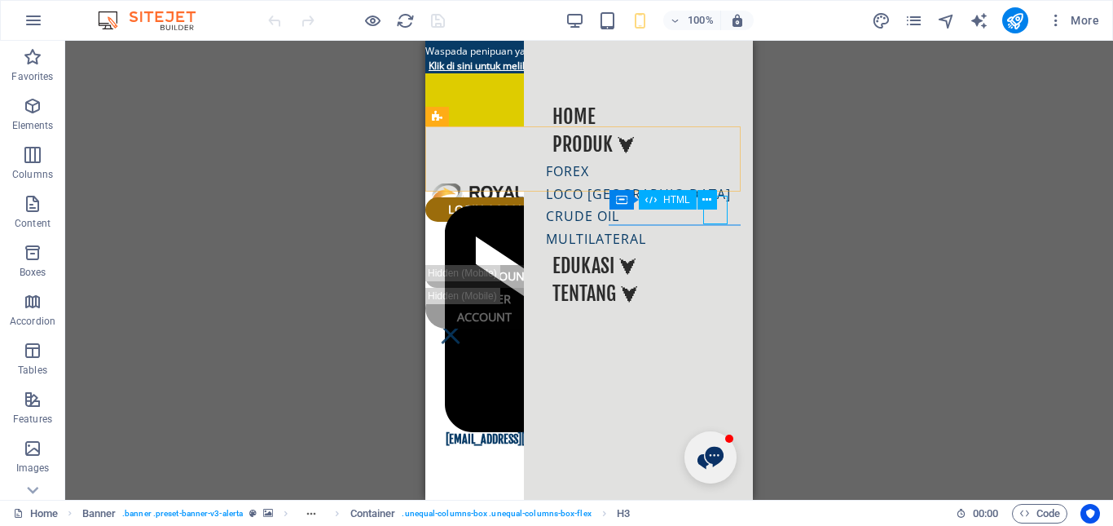
click at [725, 199] on div "Container HTML" at bounding box center [669, 200] width 118 height 20
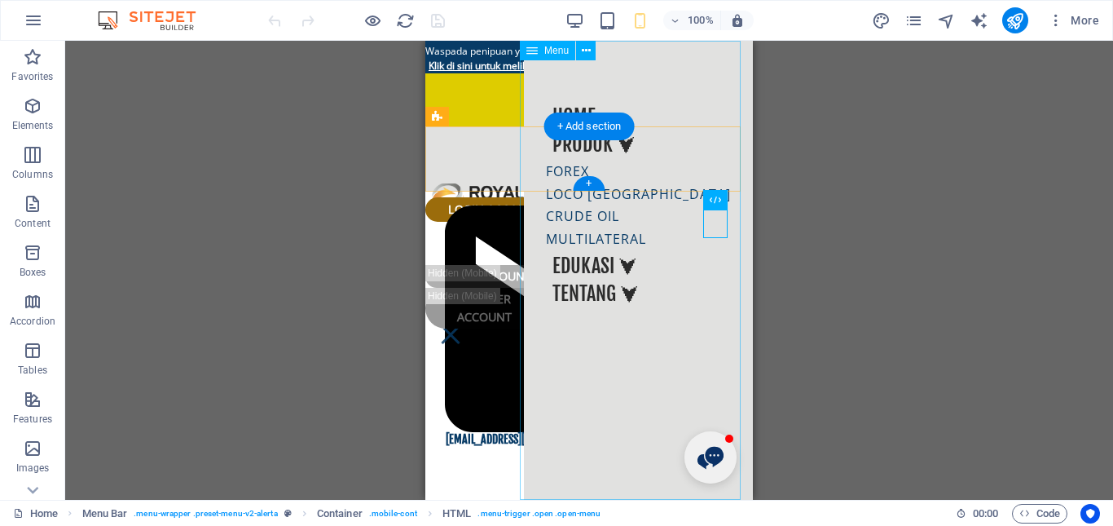
click at [654, 263] on nav "Home Produk ⮟ Forex Loco London Crude Oil Multilateral Edukasi ⮟ Tentang ⮟" at bounding box center [638, 270] width 229 height 459
select select
select select "1"
select select
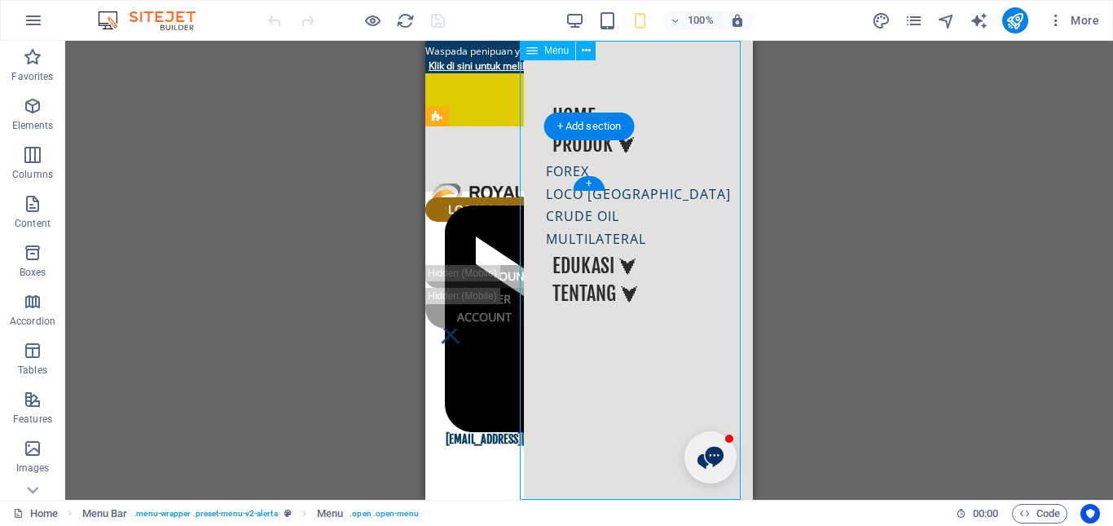
select select "2"
select select
select select "3"
select select
select select "4"
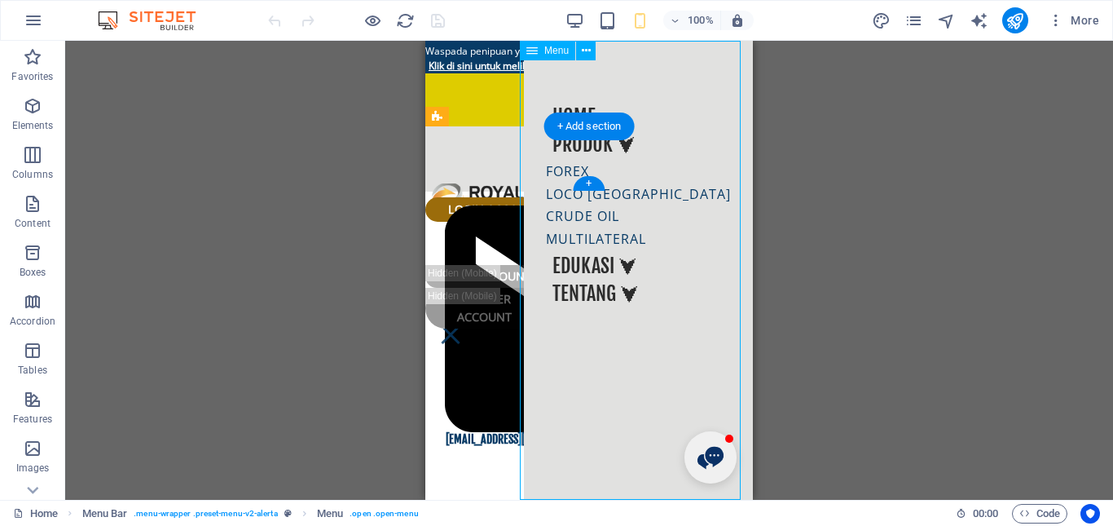
select select
select select "5"
select select
select select "6"
select select
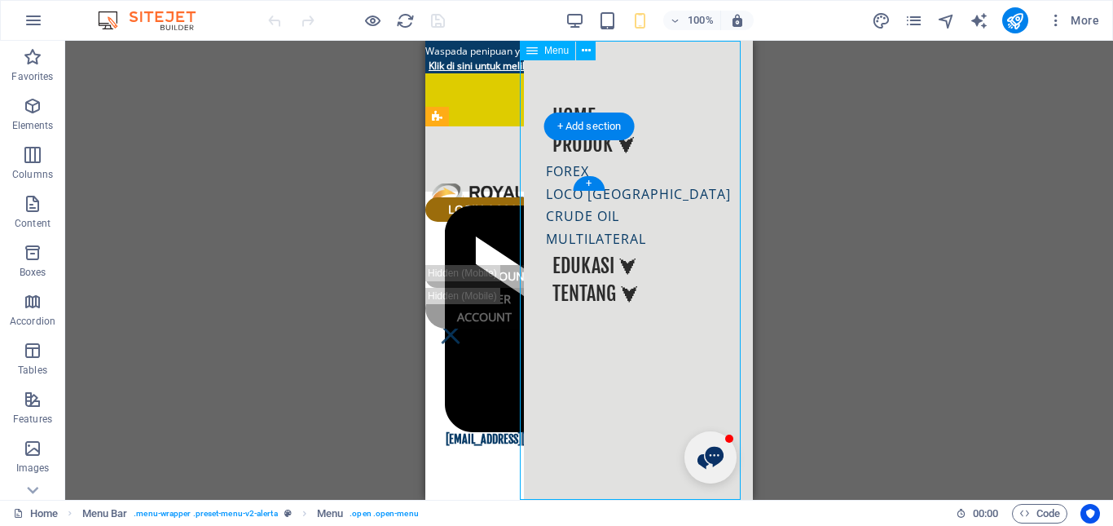
select select "7"
select select
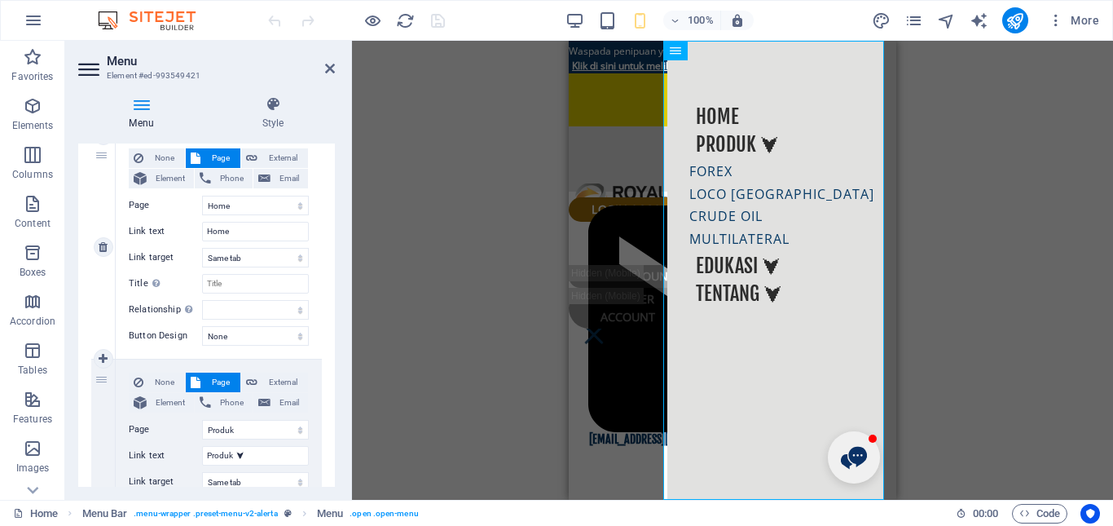
scroll to position [245, 0]
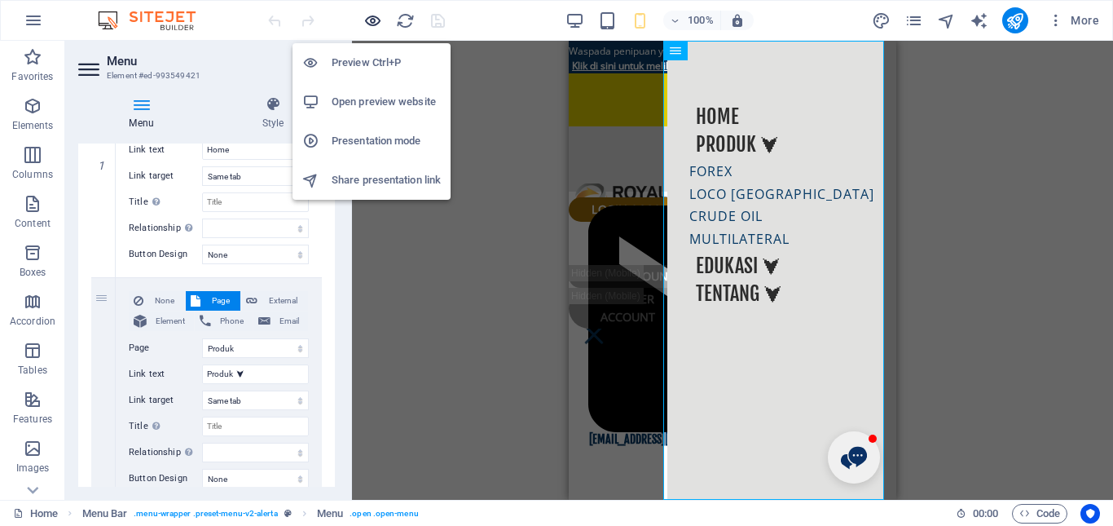
click at [368, 21] on icon "button" at bounding box center [372, 20] width 19 height 19
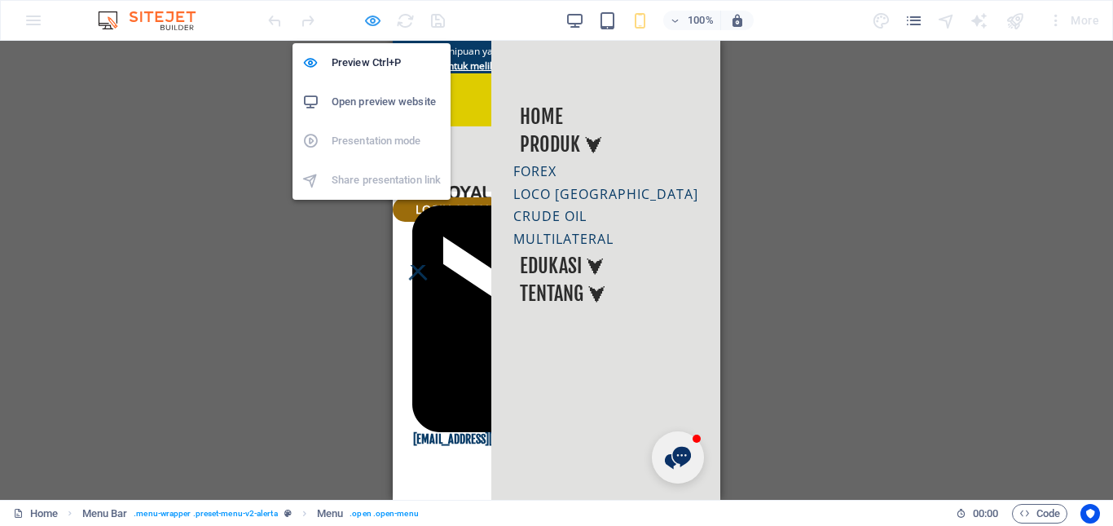
click at [372, 20] on icon "button" at bounding box center [372, 20] width 19 height 19
select select
select select "1"
select select
select select "2"
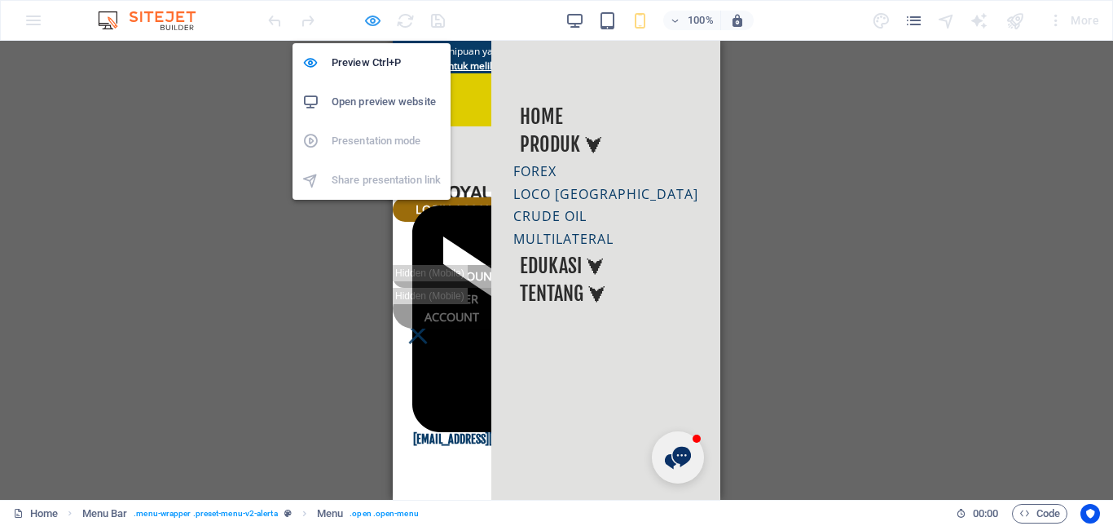
select select
select select "3"
select select
select select "4"
select select
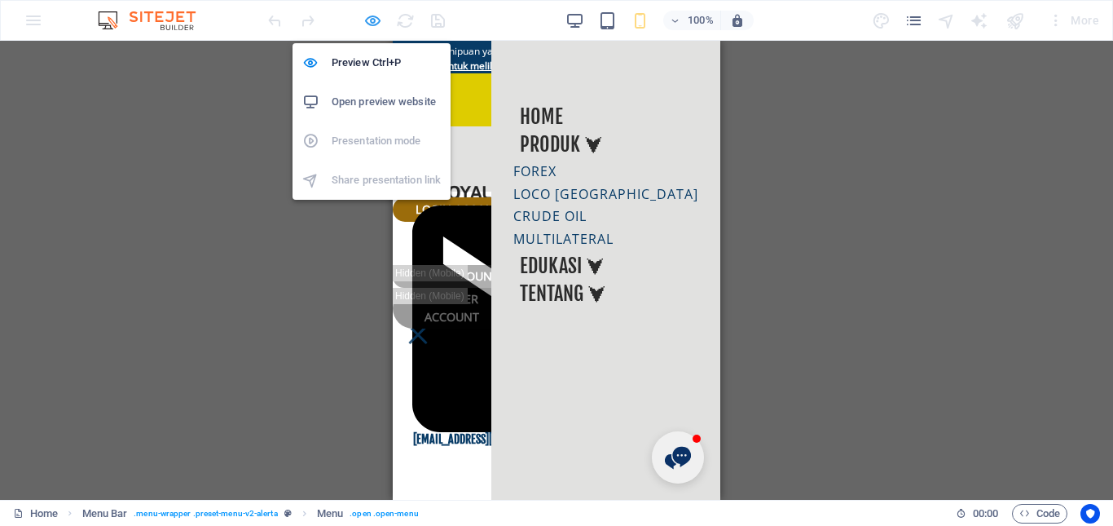
select select "5"
select select
select select "6"
select select
select select "7"
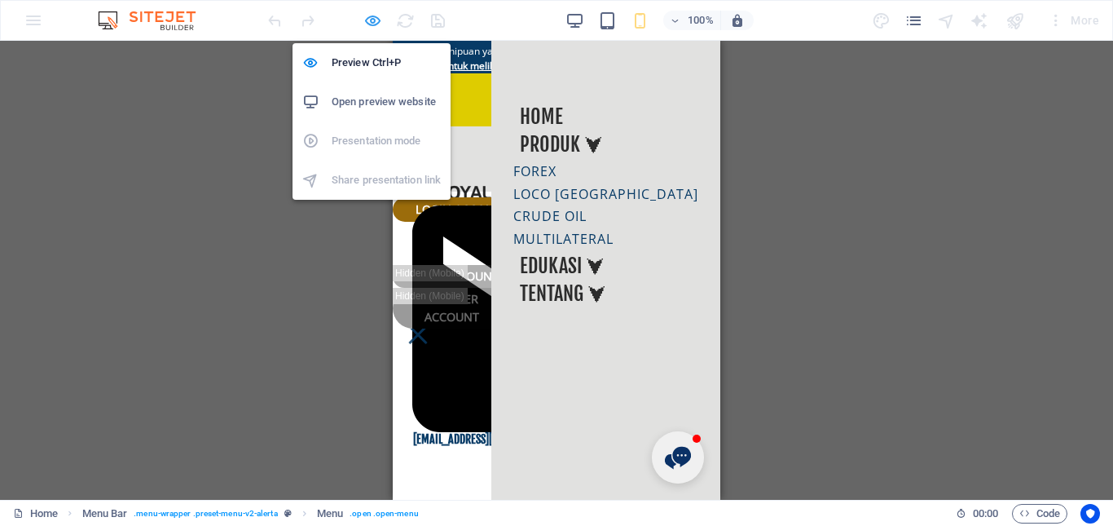
select select
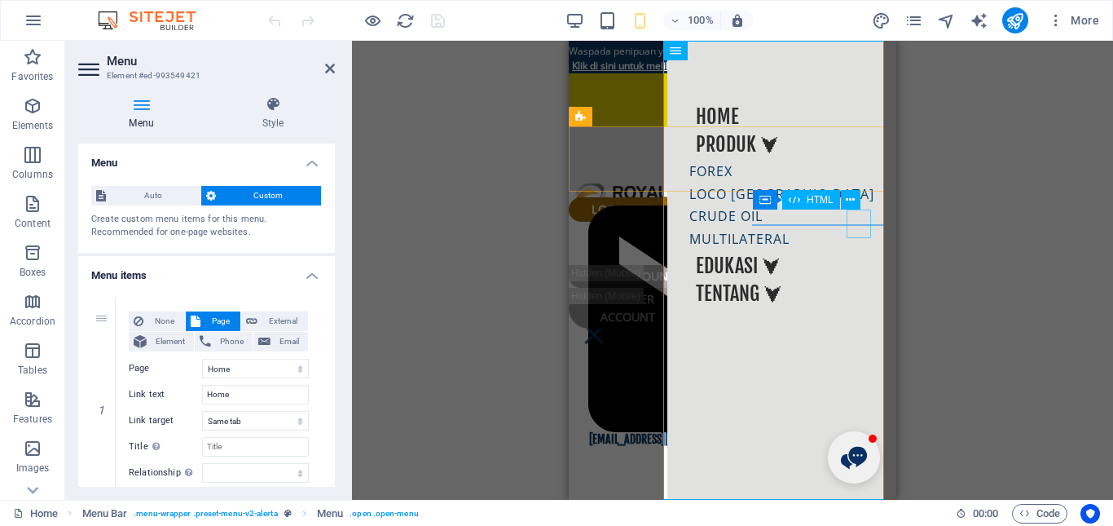
click at [606, 328] on div at bounding box center [594, 342] width 24 height 29
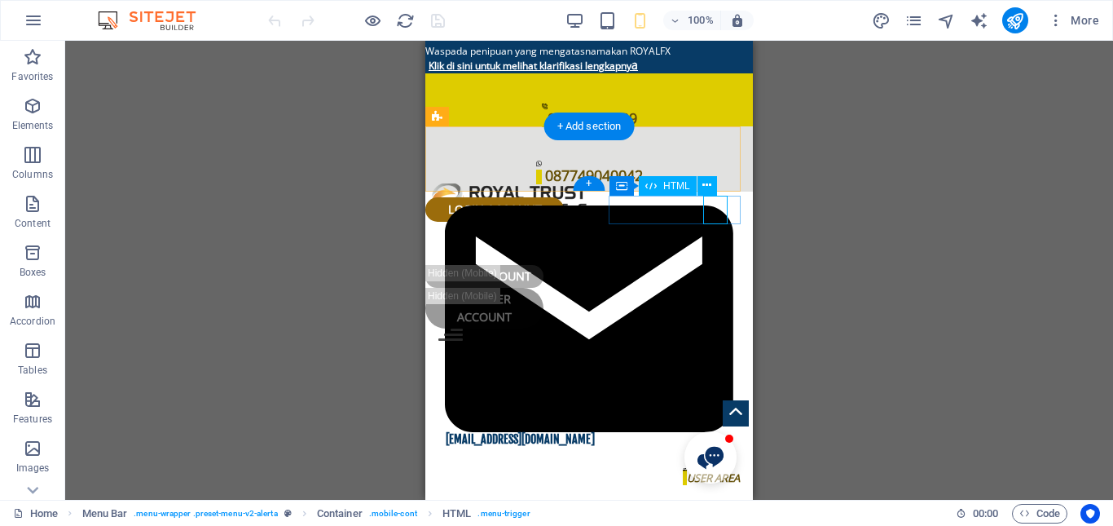
click at [721, 328] on div at bounding box center [589, 342] width 302 height 29
